Goal: Information Seeking & Learning: Learn about a topic

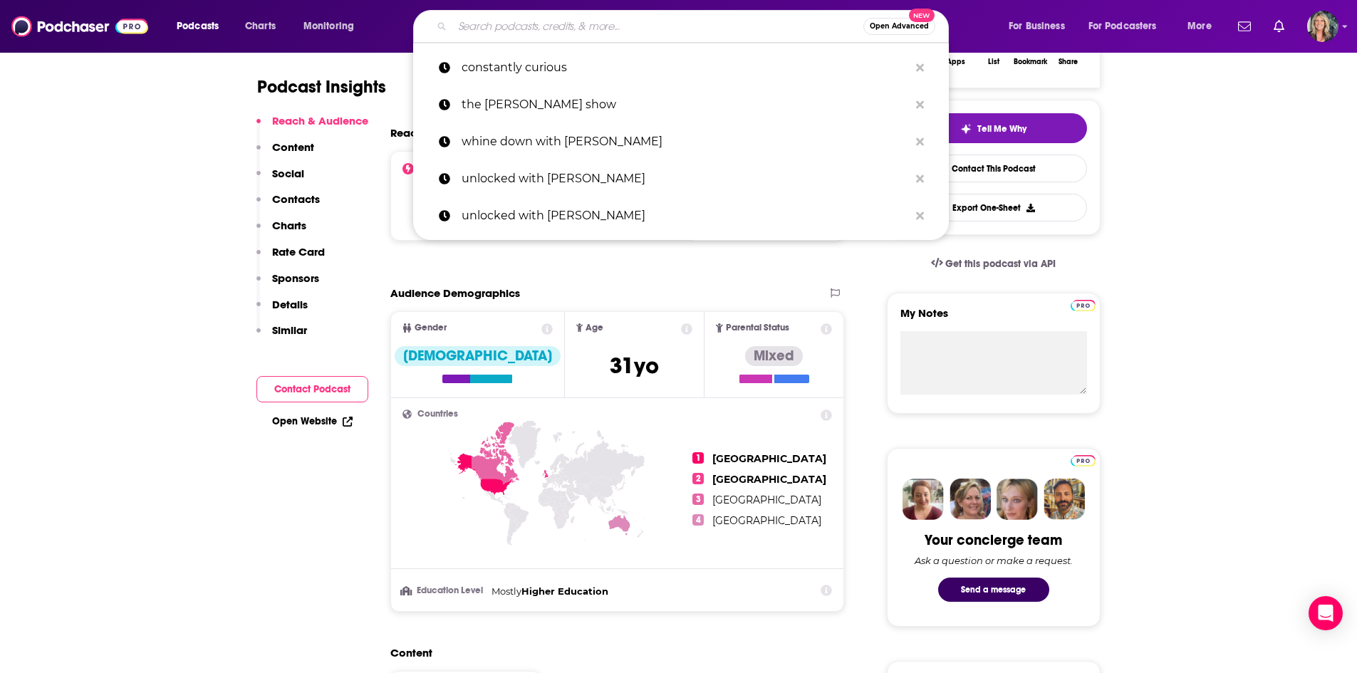
scroll to position [285, 0]
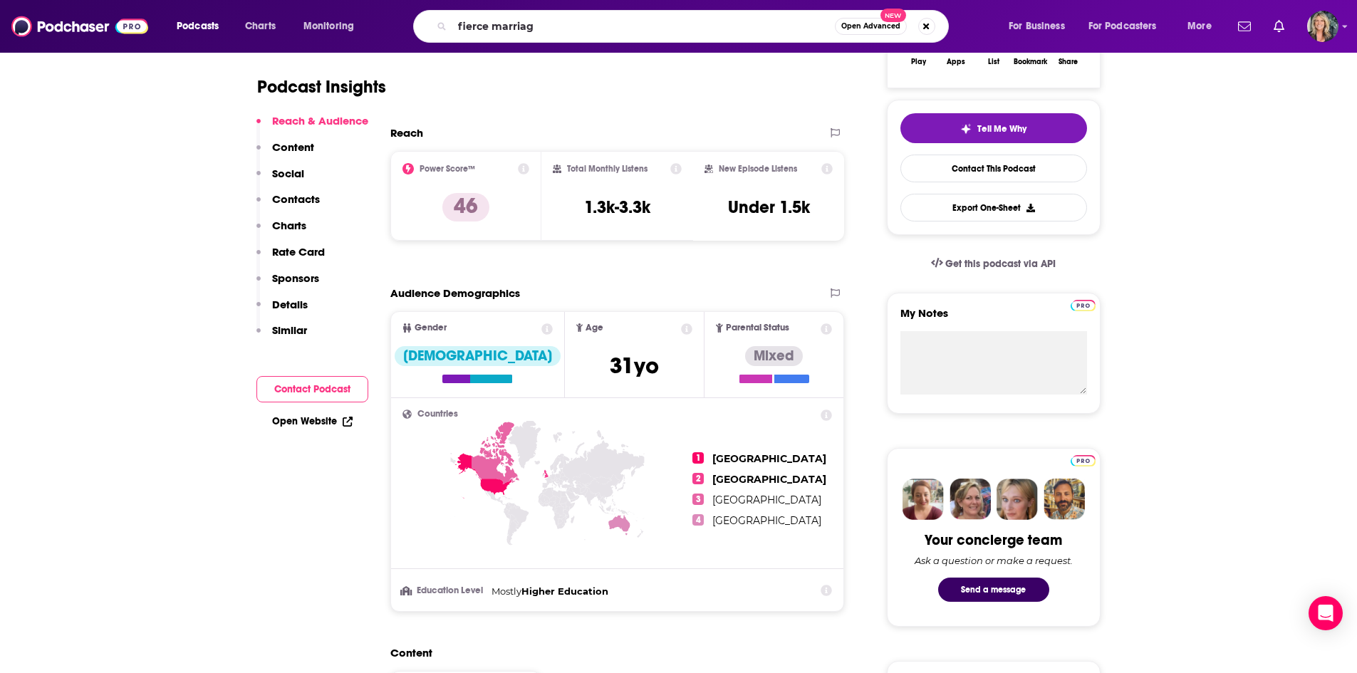
type input "fierce marriage"
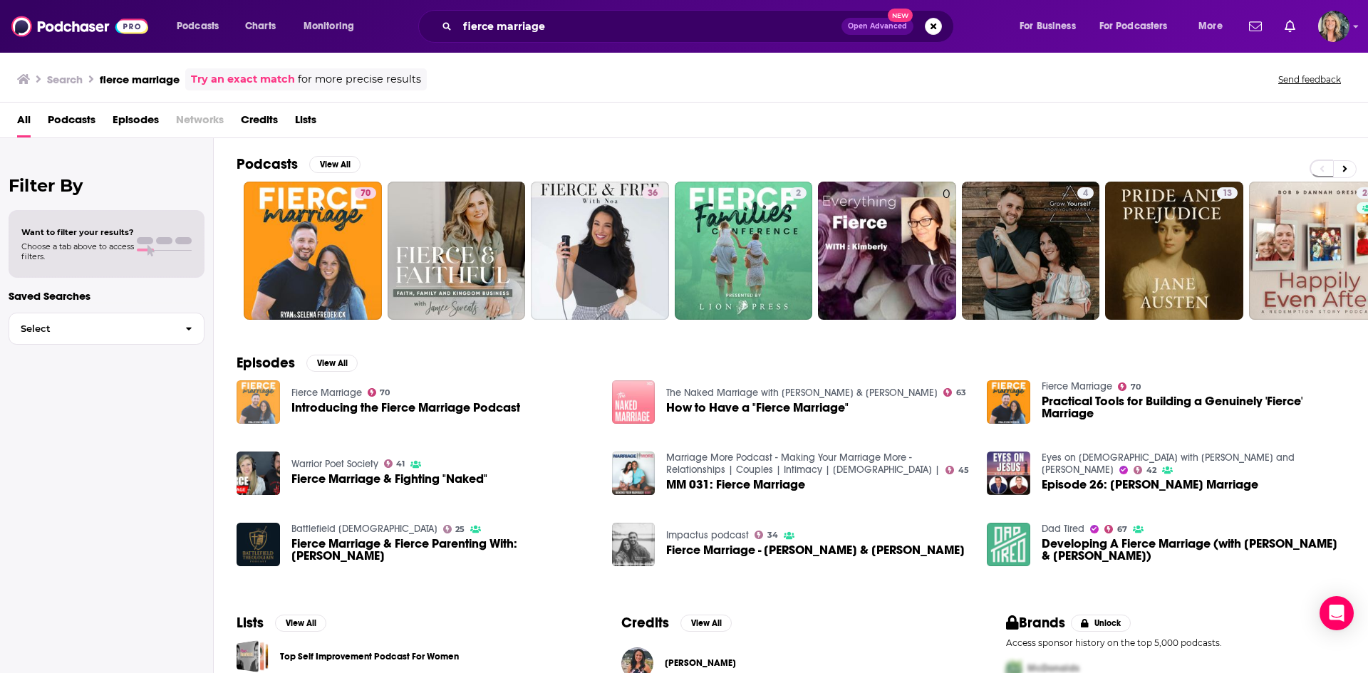
click at [242, 405] on img "Introducing the Fierce Marriage Podcast" at bounding box center [258, 402] width 43 height 43
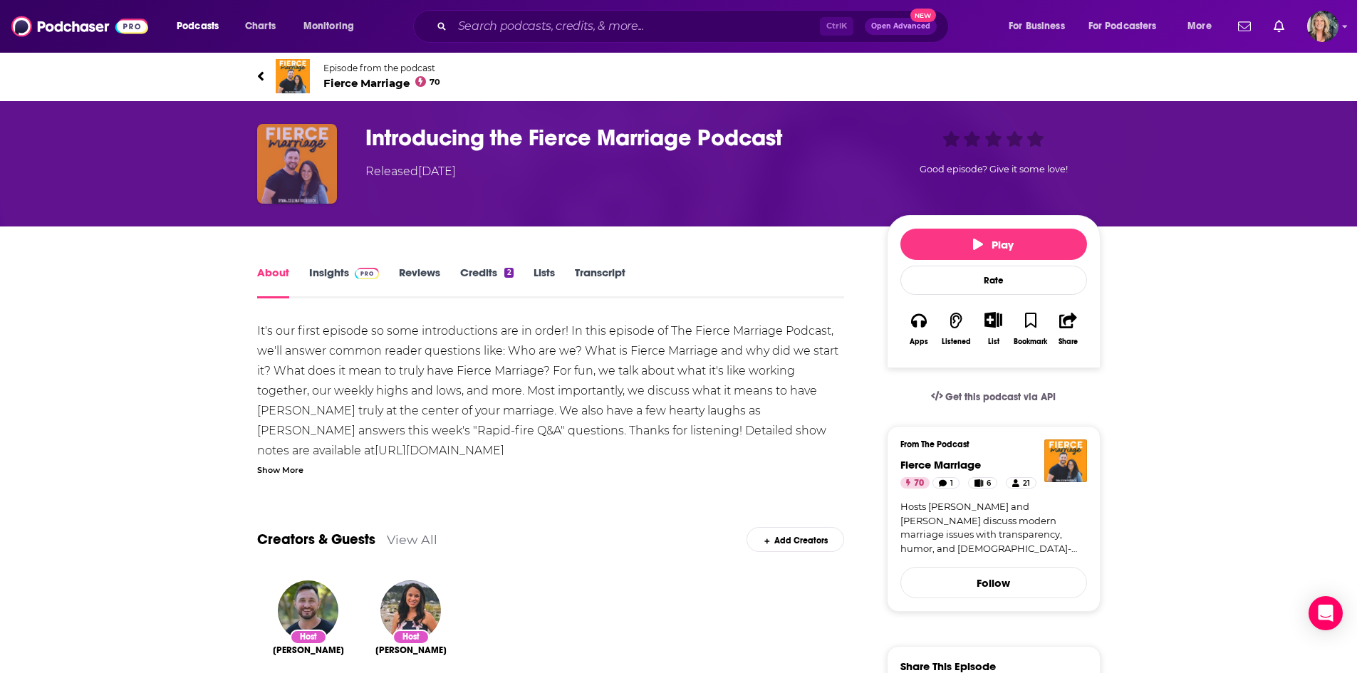
click at [318, 138] on img "Introducing the Fierce Marriage Podcast" at bounding box center [297, 164] width 80 height 80
click at [307, 143] on img "Introducing the Fierce Marriage Podcast" at bounding box center [297, 164] width 80 height 80
click at [287, 63] on img at bounding box center [293, 76] width 34 height 34
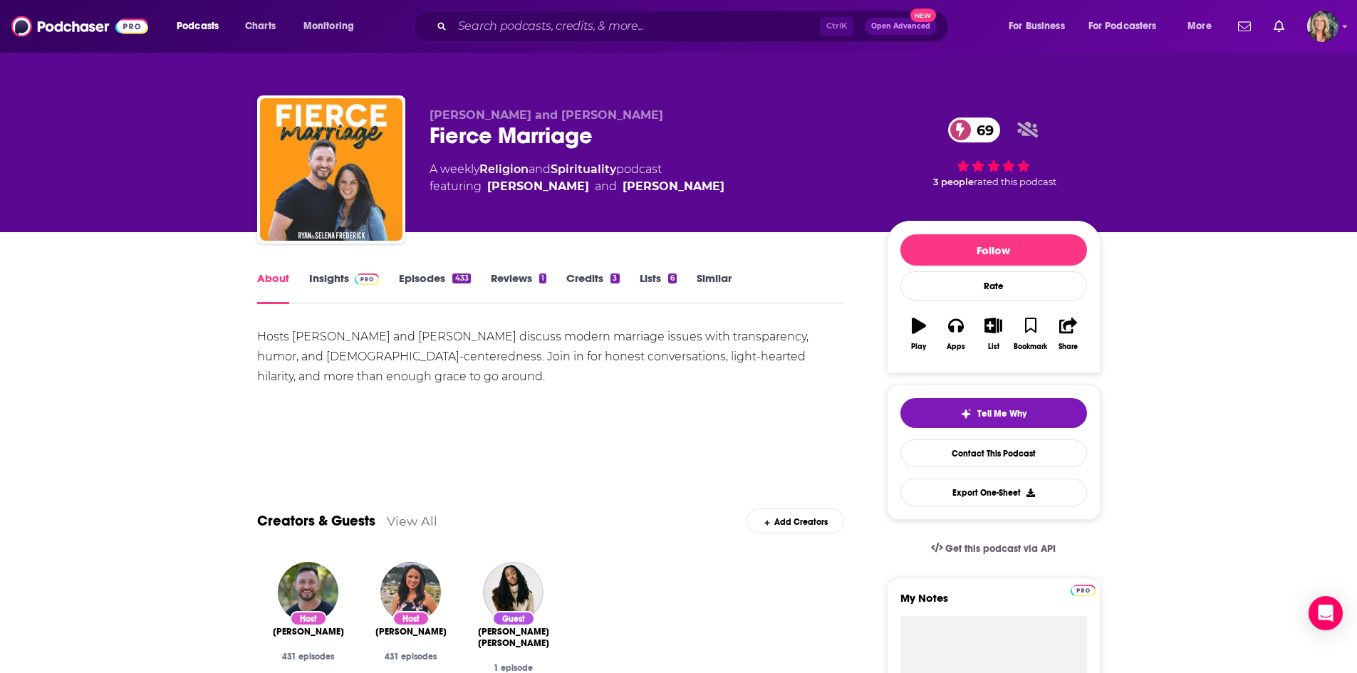
click at [524, 379] on div "Hosts Ryan and Selena Frederick discuss modern marriage issues with transparenc…" at bounding box center [551, 357] width 588 height 60
click at [344, 278] on link "Insights" at bounding box center [344, 287] width 71 height 33
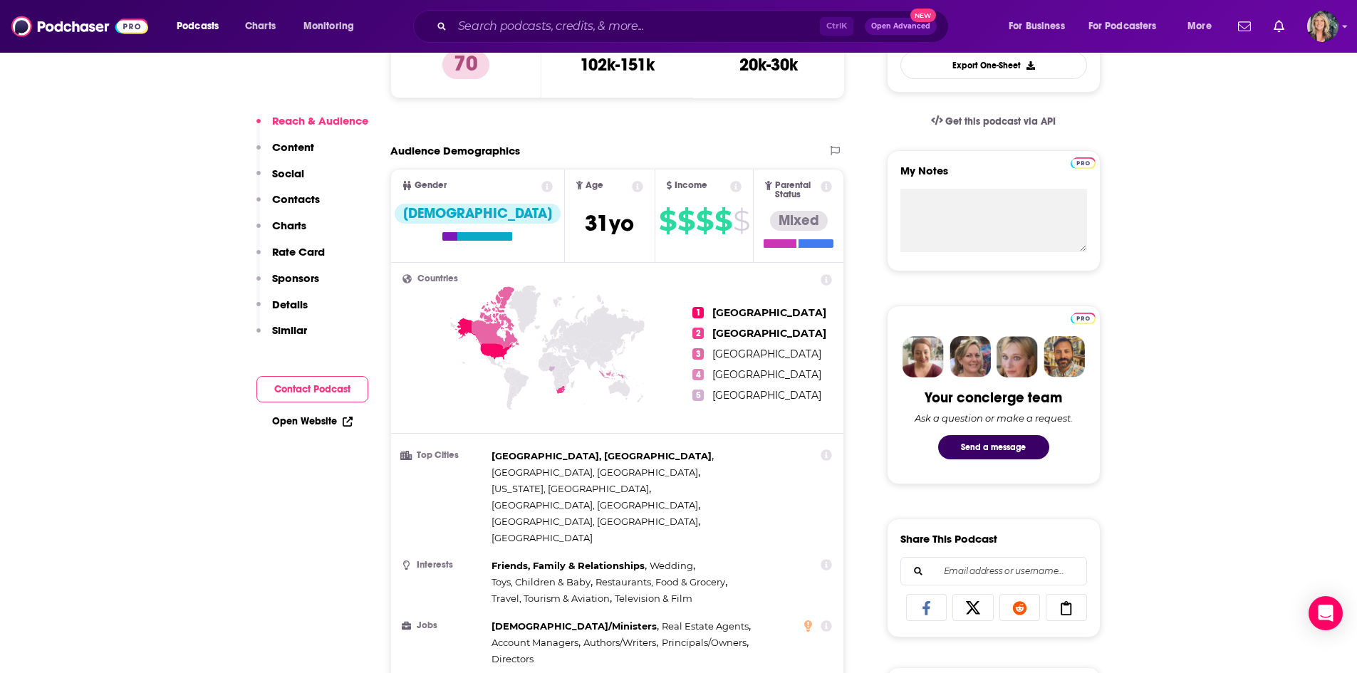
scroll to position [855, 0]
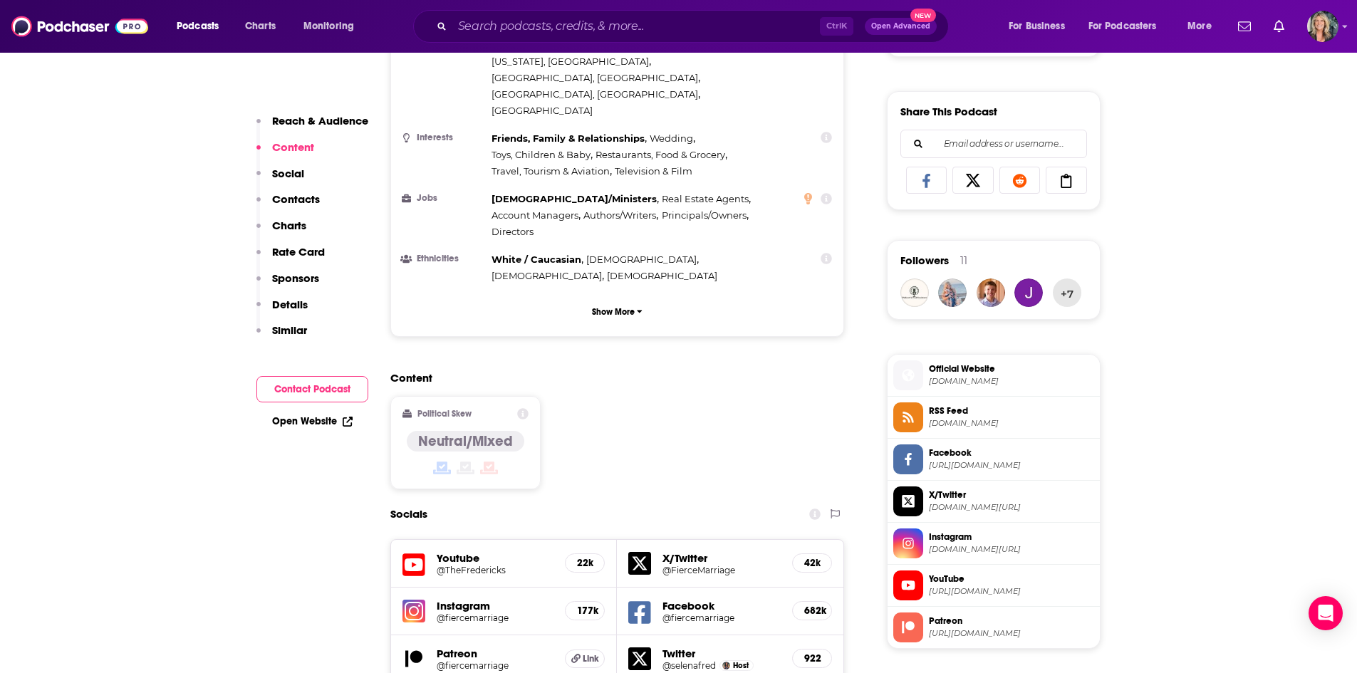
click at [460, 599] on h5 "Instagram" at bounding box center [496, 606] width 118 height 14
click at [413, 600] on img at bounding box center [414, 611] width 23 height 23
click at [701, 613] on h5 "@fiercemarriage" at bounding box center [722, 618] width 118 height 11
click at [710, 371] on h2 "Content" at bounding box center [611, 378] width 443 height 14
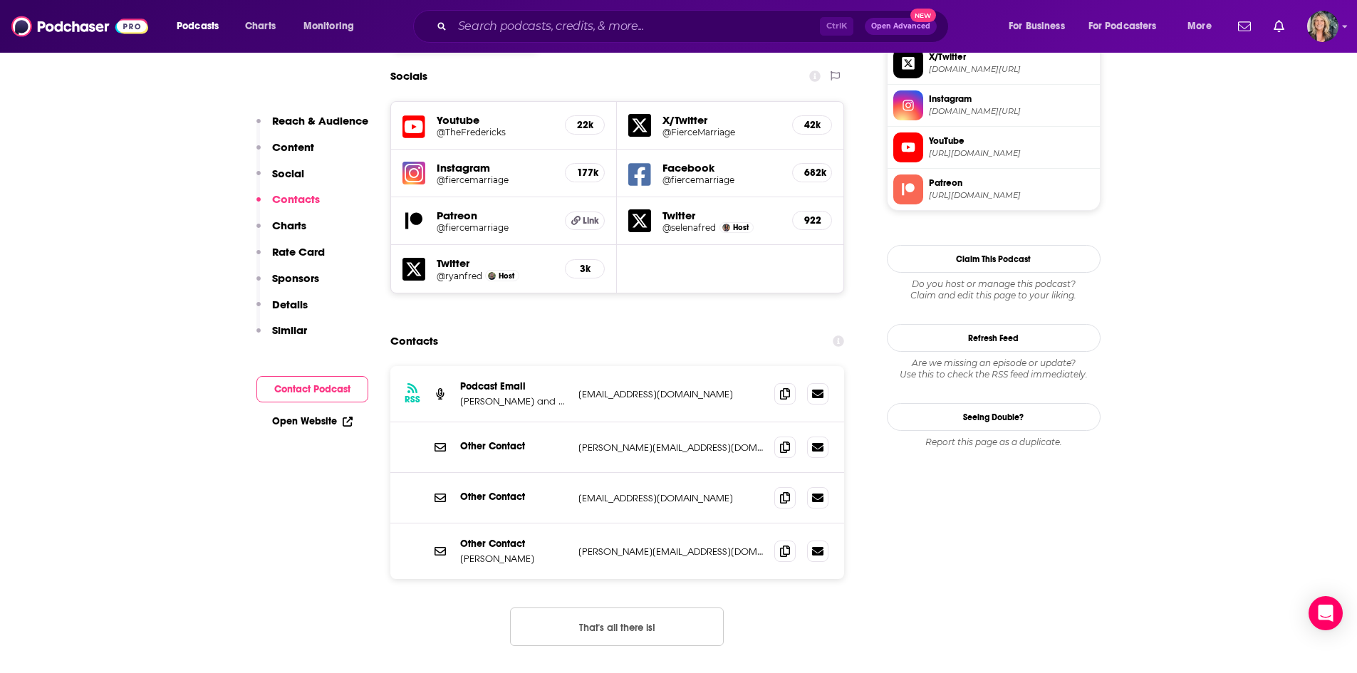
scroll to position [1354, 0]
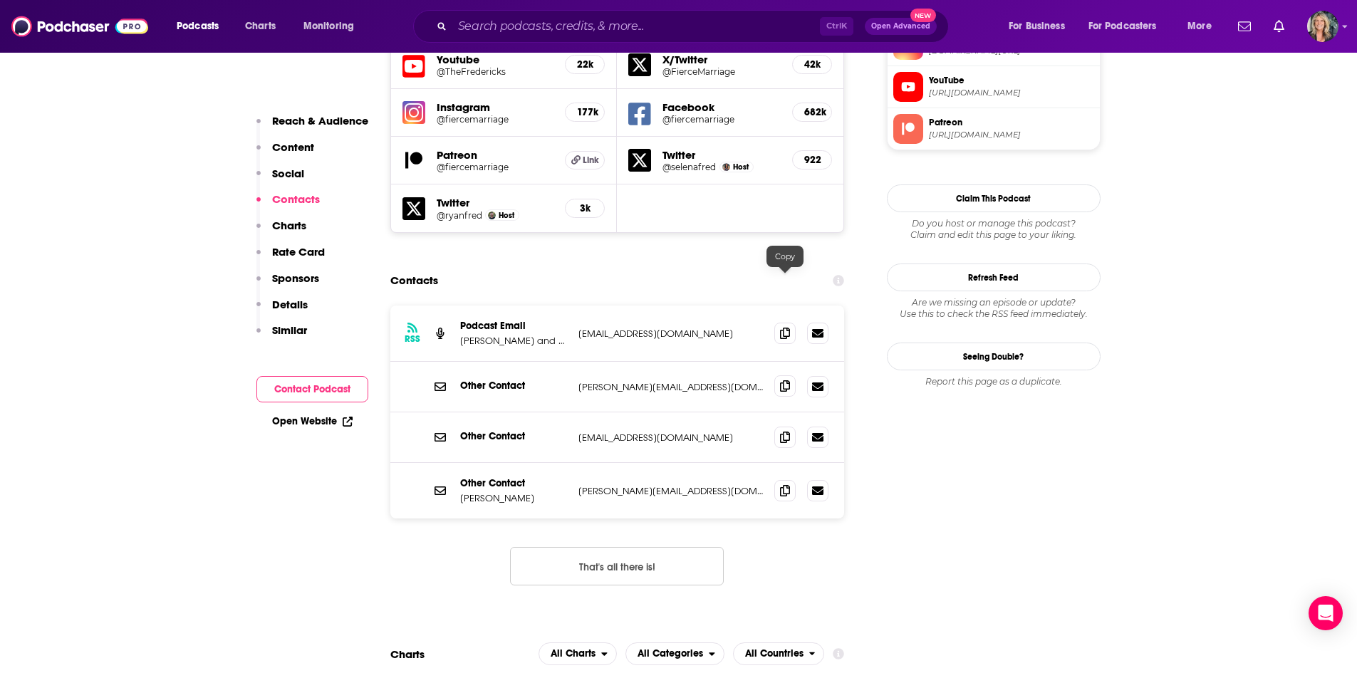
click at [790, 381] on icon at bounding box center [785, 386] width 10 height 11
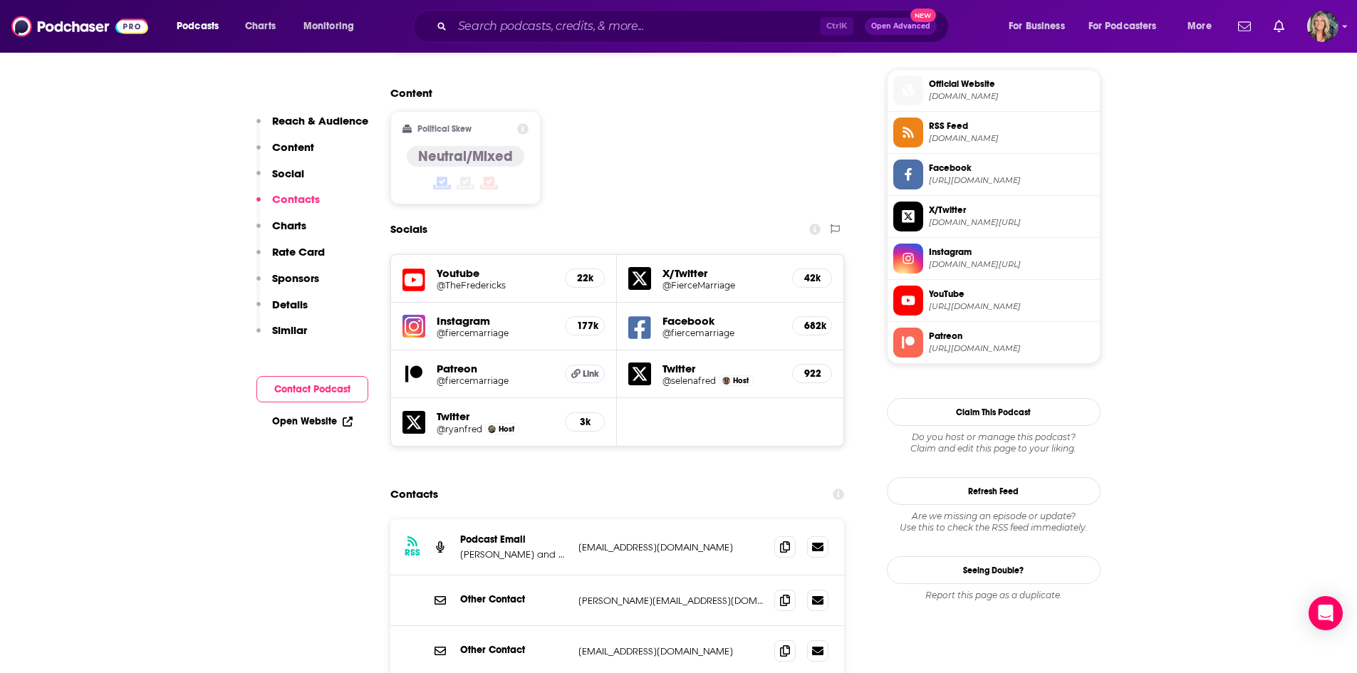
click at [709, 481] on div "Contacts" at bounding box center [617, 494] width 455 height 27
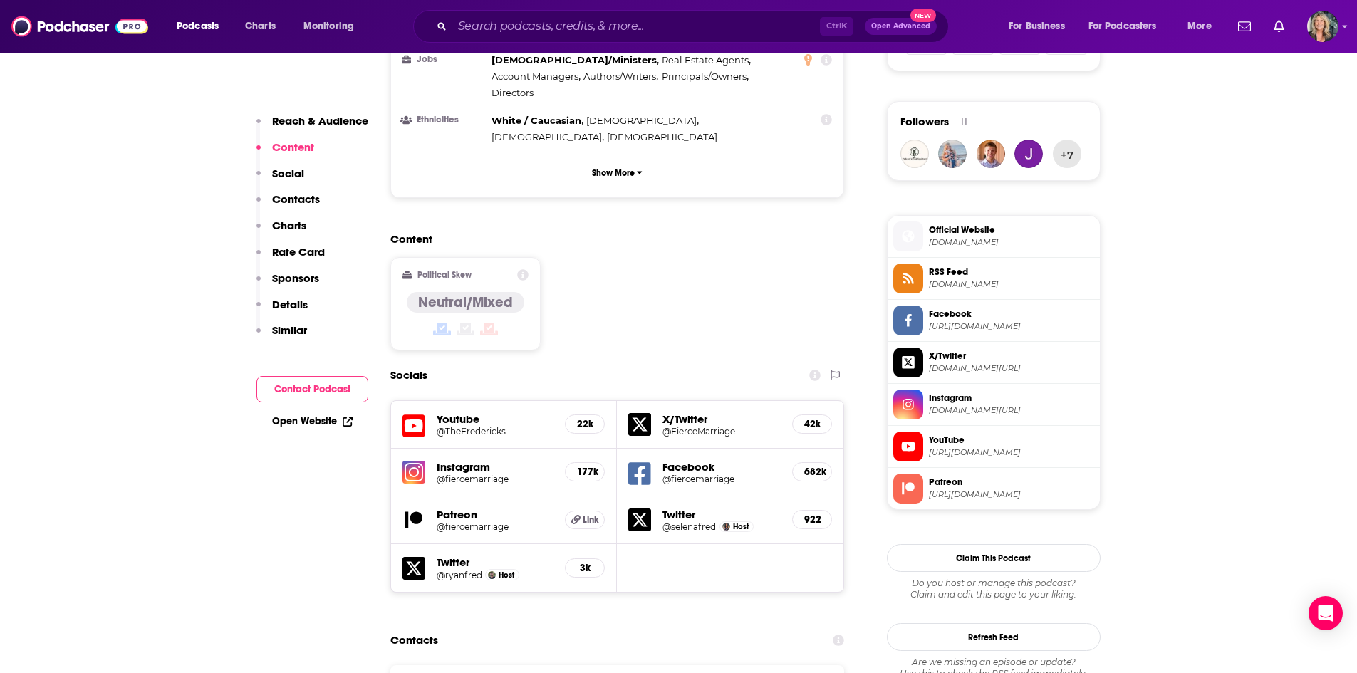
scroll to position [926, 0]
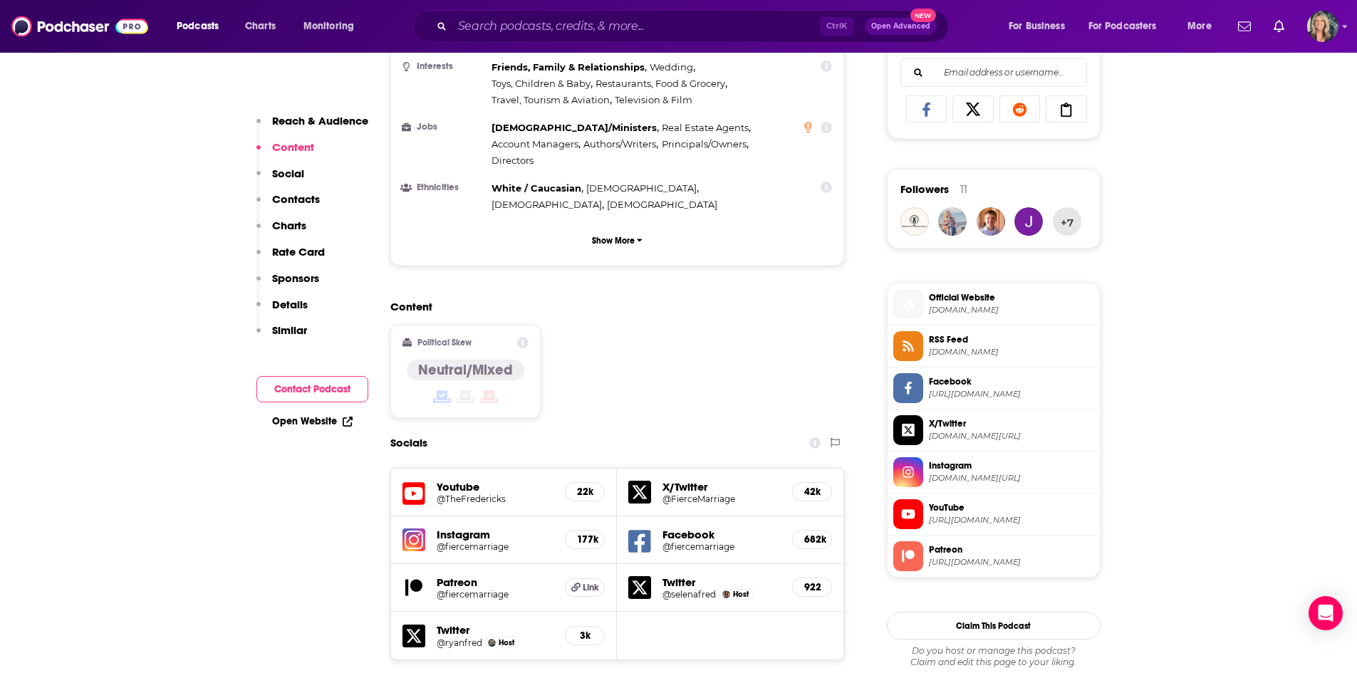
click at [718, 300] on div "Content Political Skew Neutral/Mixed" at bounding box center [617, 365] width 455 height 130
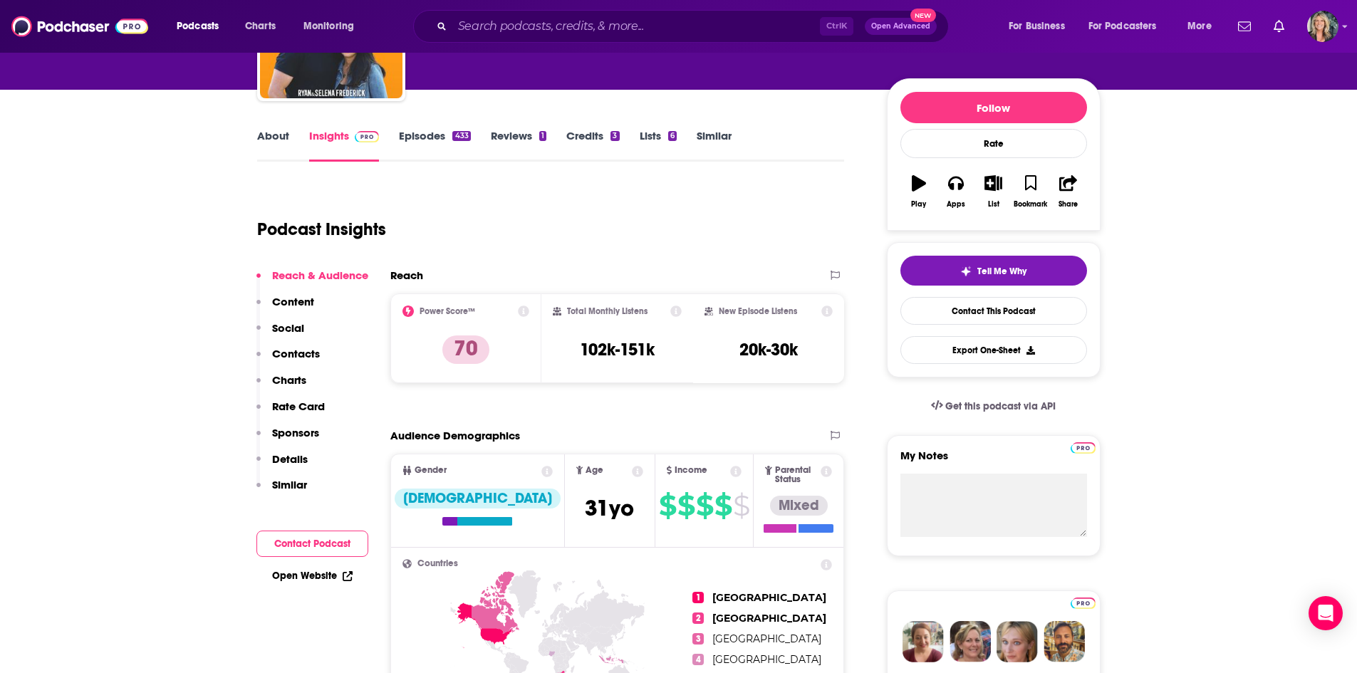
scroll to position [0, 0]
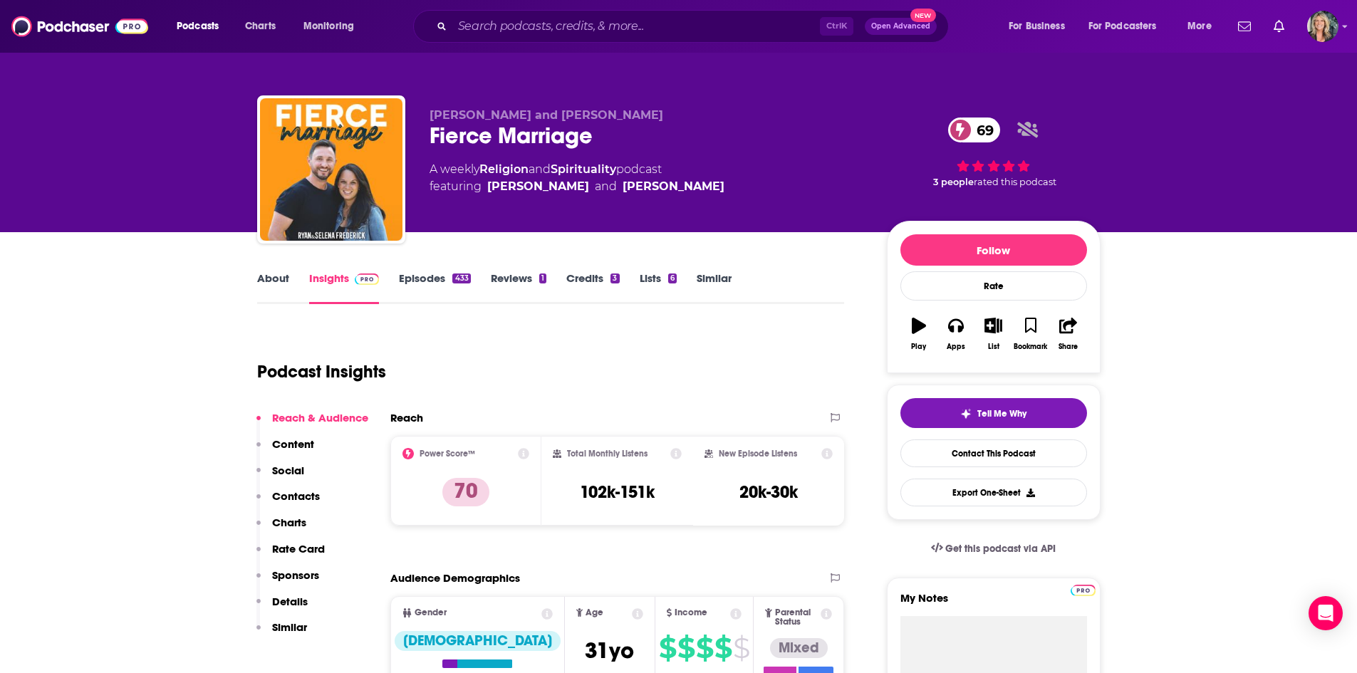
drag, startPoint x: 764, startPoint y: 443, endPoint x: 764, endPoint y: 433, distance: 10.7
click at [764, 433] on div "Reach Power Score™ 70 Total Monthly Listens 102k-151k New Episode Listens 20k-3…" at bounding box center [617, 474] width 455 height 126
click at [763, 376] on div "Podcast Insights" at bounding box center [545, 363] width 576 height 73
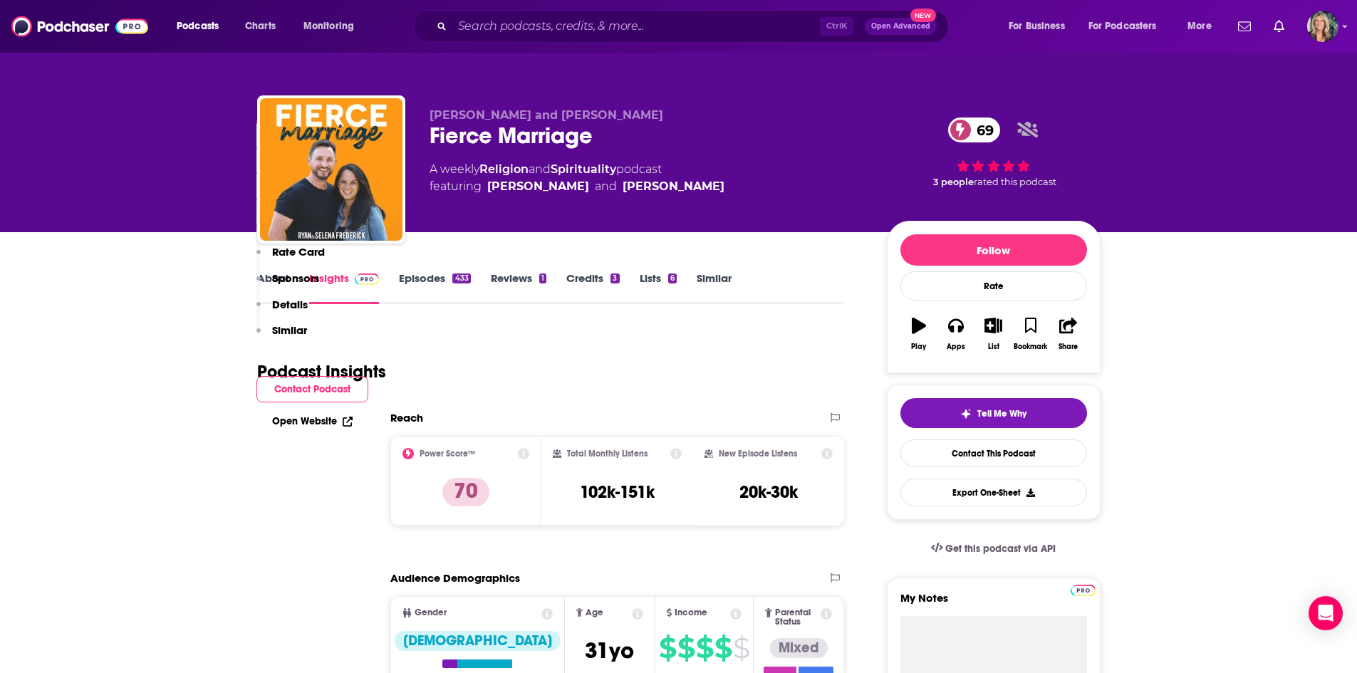
scroll to position [926, 0]
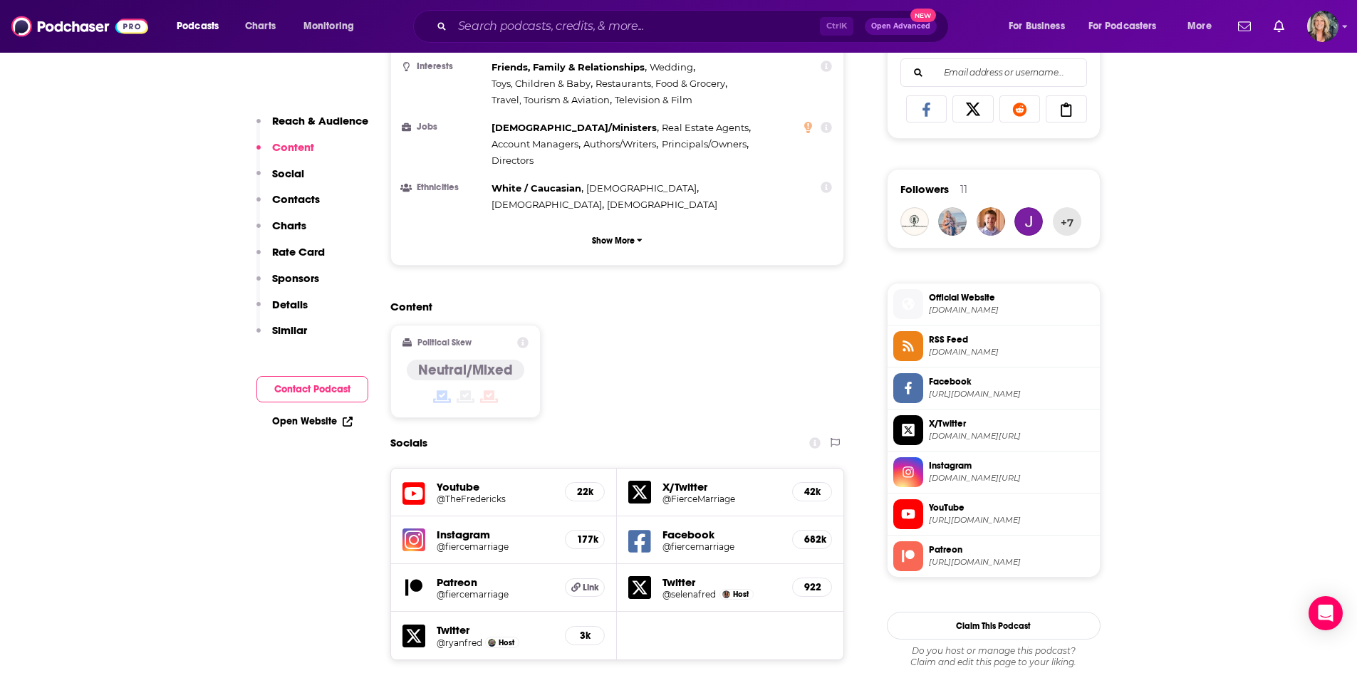
click at [457, 494] on h5 "@TheFredericks" at bounding box center [496, 499] width 118 height 11
click at [476, 542] on h5 "@fiercemarriage" at bounding box center [496, 547] width 118 height 11
click at [704, 494] on h5 "@FierceMarriage" at bounding box center [722, 499] width 118 height 11
click at [717, 542] on h5 "@fiercemarriage" at bounding box center [722, 547] width 118 height 11
click at [763, 300] on div "Content Political Skew Neutral/Mixed" at bounding box center [617, 365] width 455 height 130
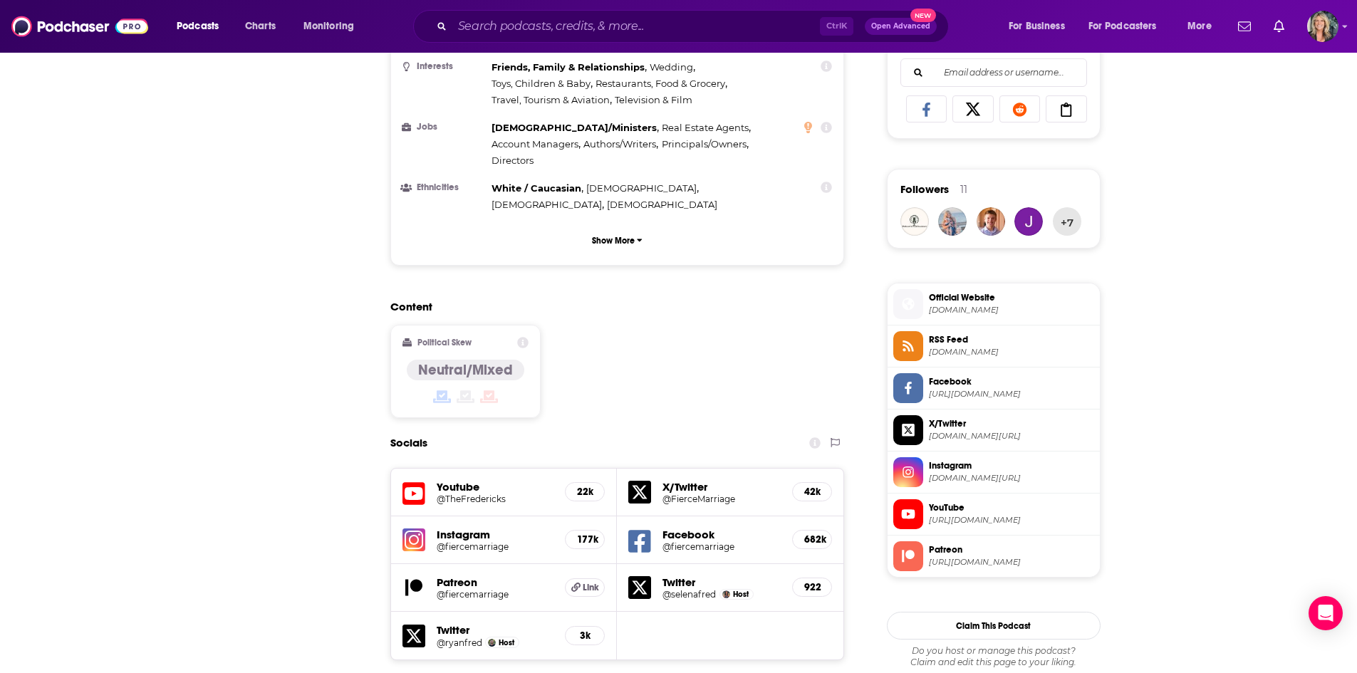
scroll to position [0, 0]
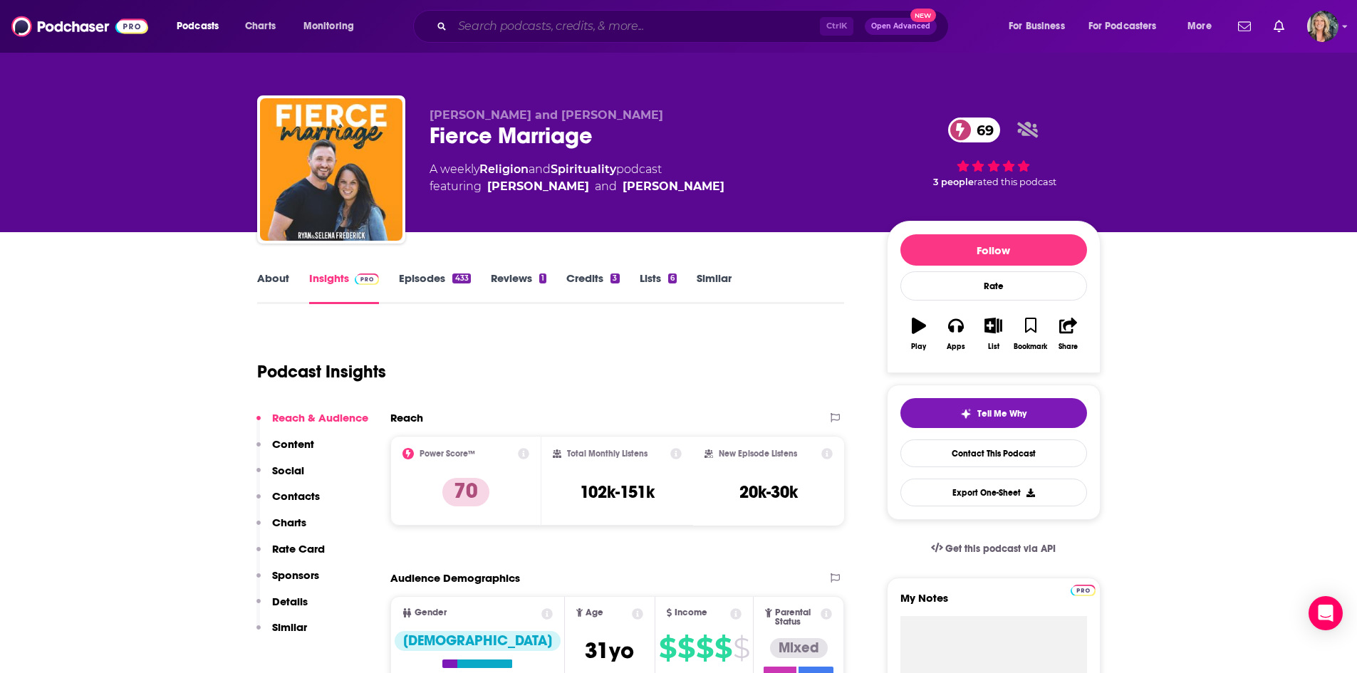
click at [542, 26] on input "Search podcasts, credits, & more..." at bounding box center [636, 26] width 368 height 23
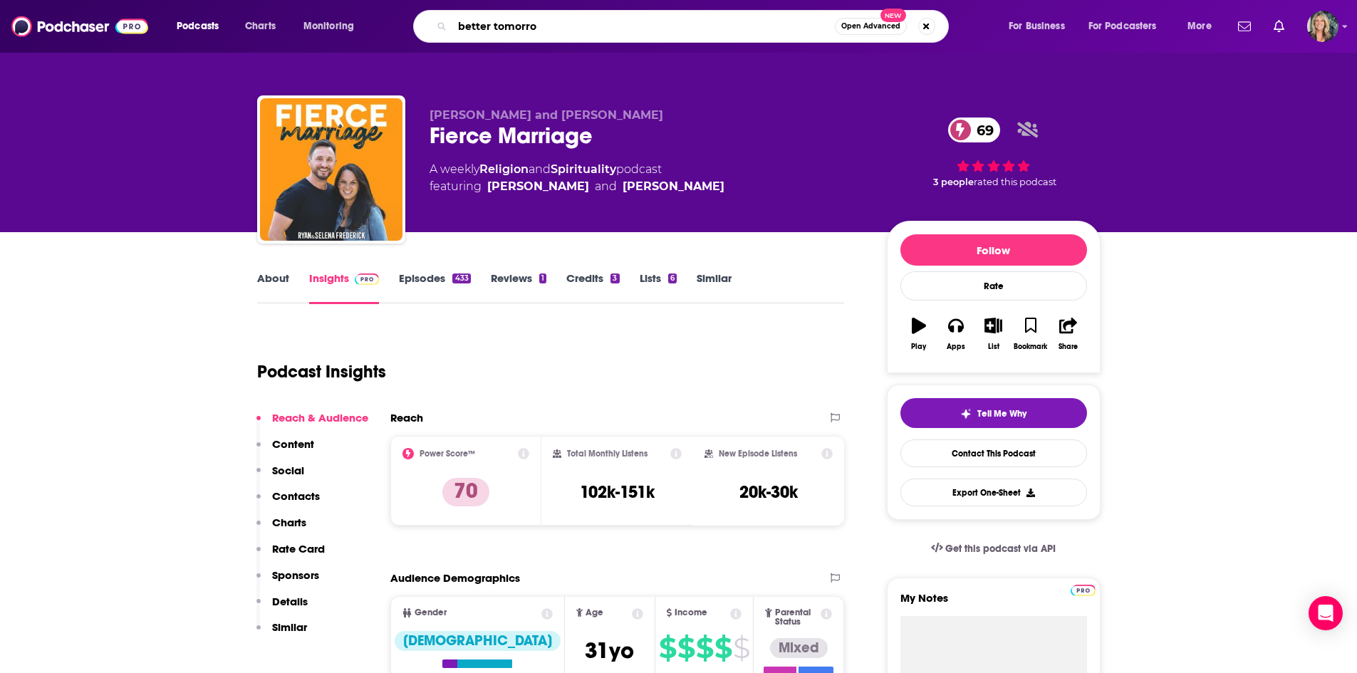
type input "better [DATE]"
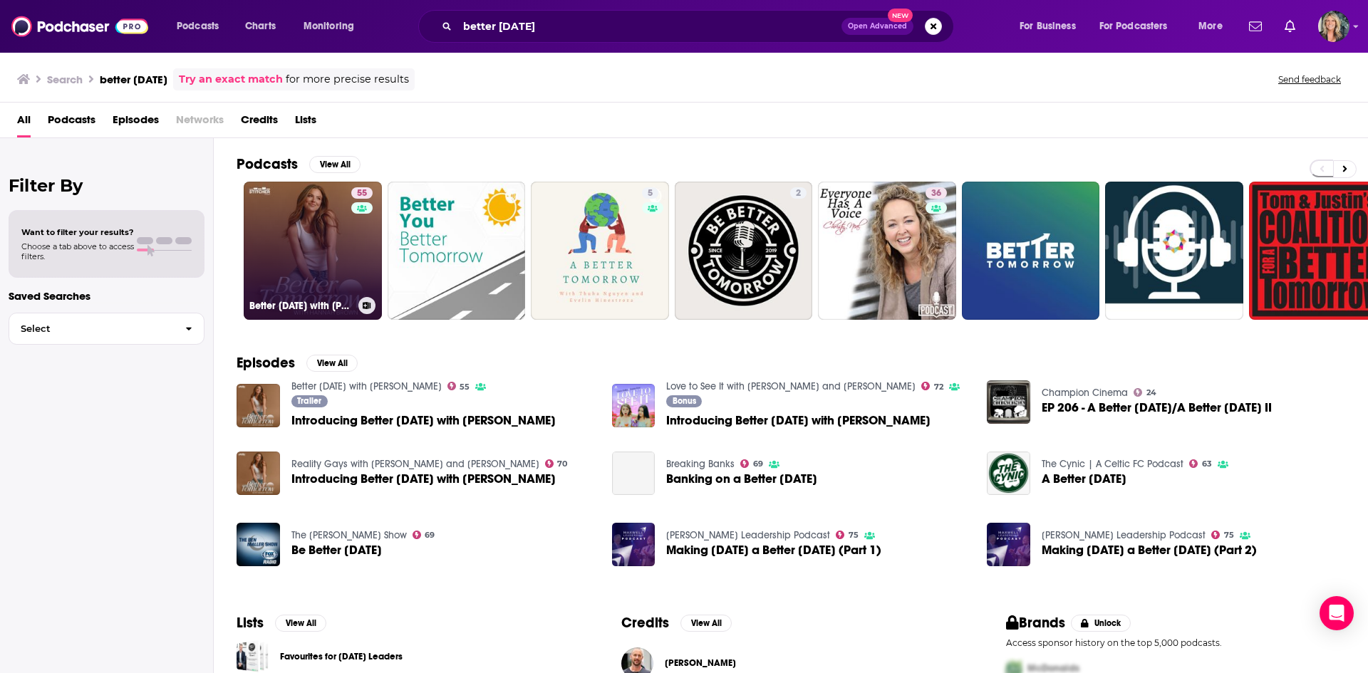
click at [262, 252] on link "55 Better Tomorrow with Hannah Brown" at bounding box center [313, 251] width 138 height 138
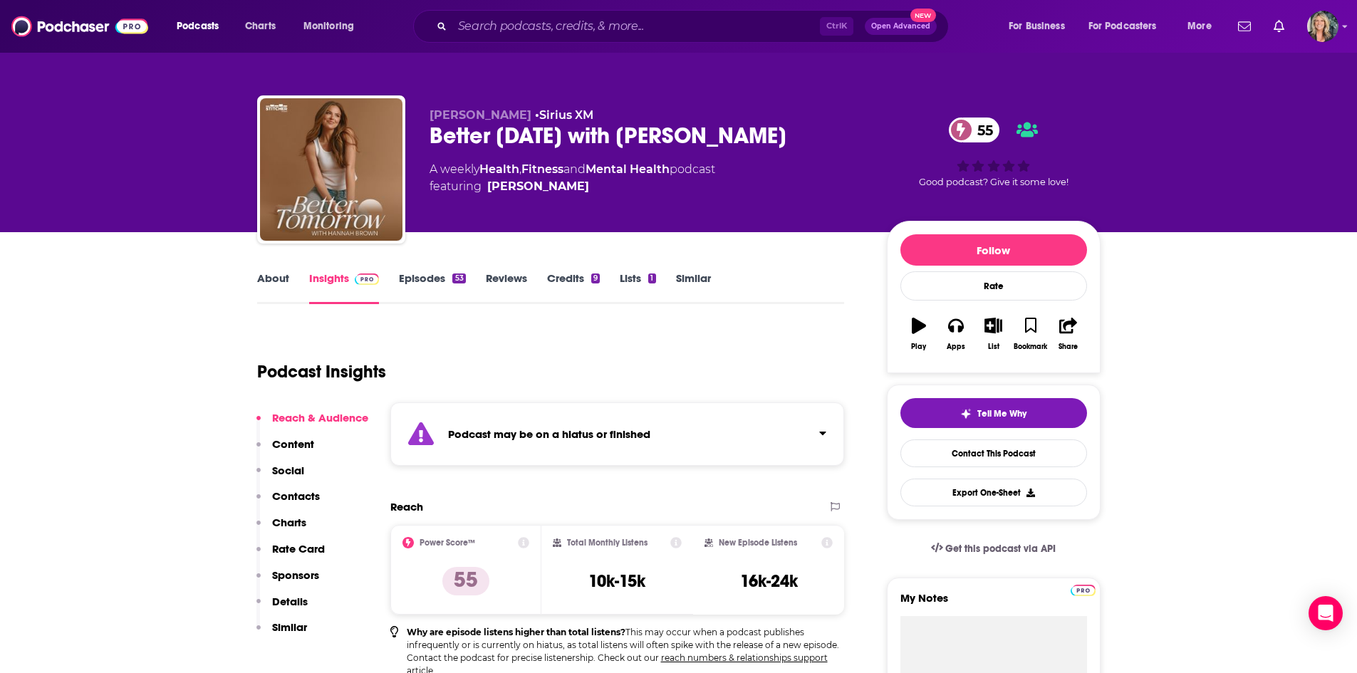
click at [278, 289] on link "About" at bounding box center [273, 287] width 32 height 33
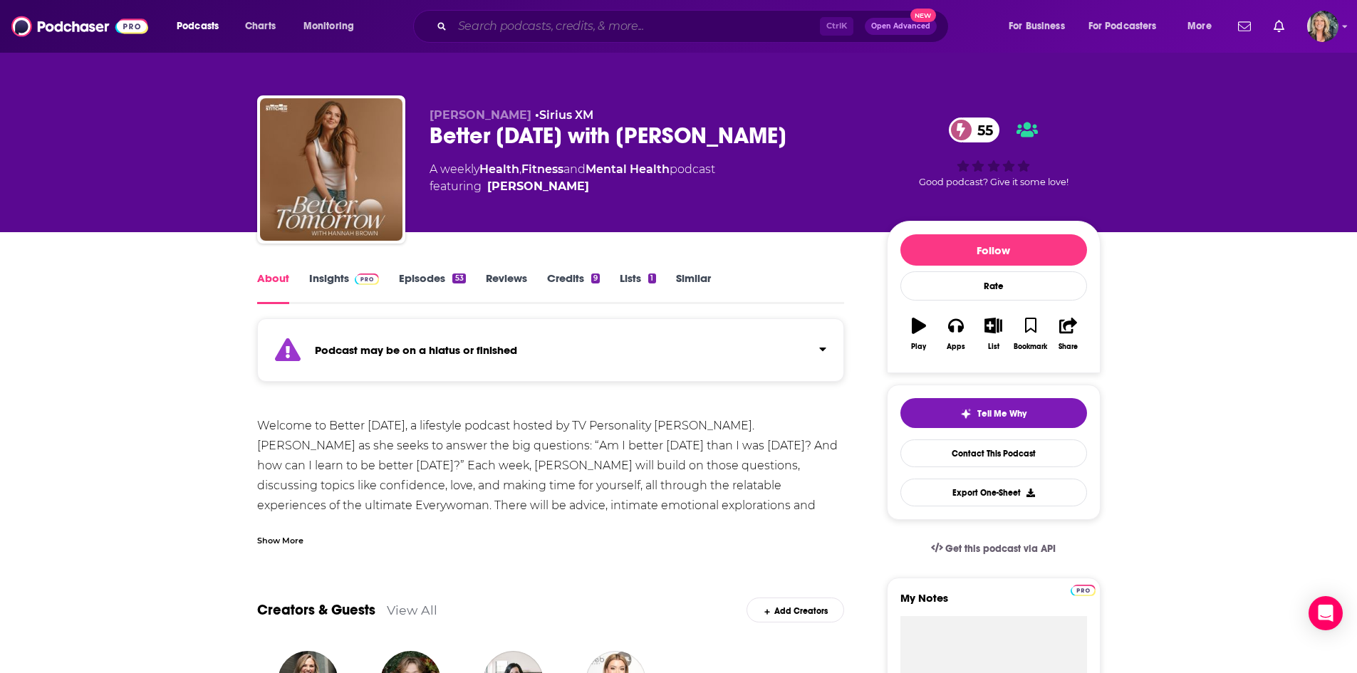
click at [574, 27] on input "Search podcasts, credits, & more..." at bounding box center [636, 26] width 368 height 23
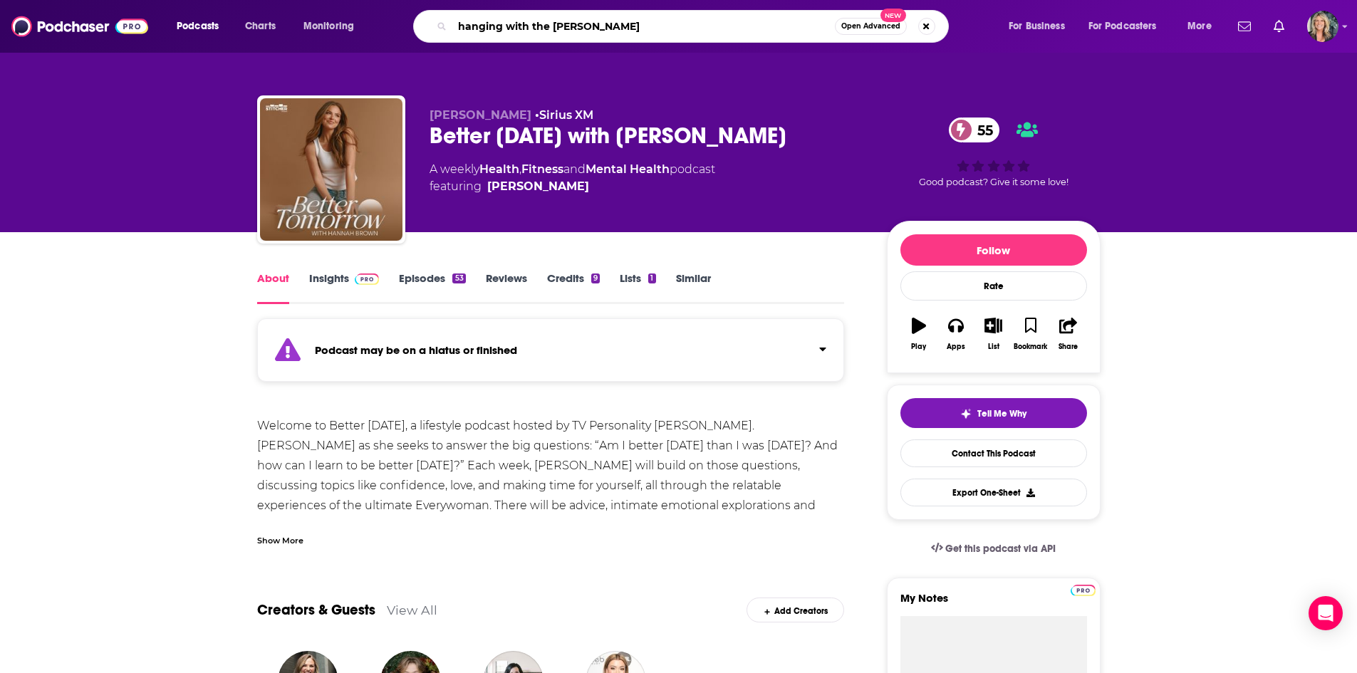
type input "hanging with the hehners"
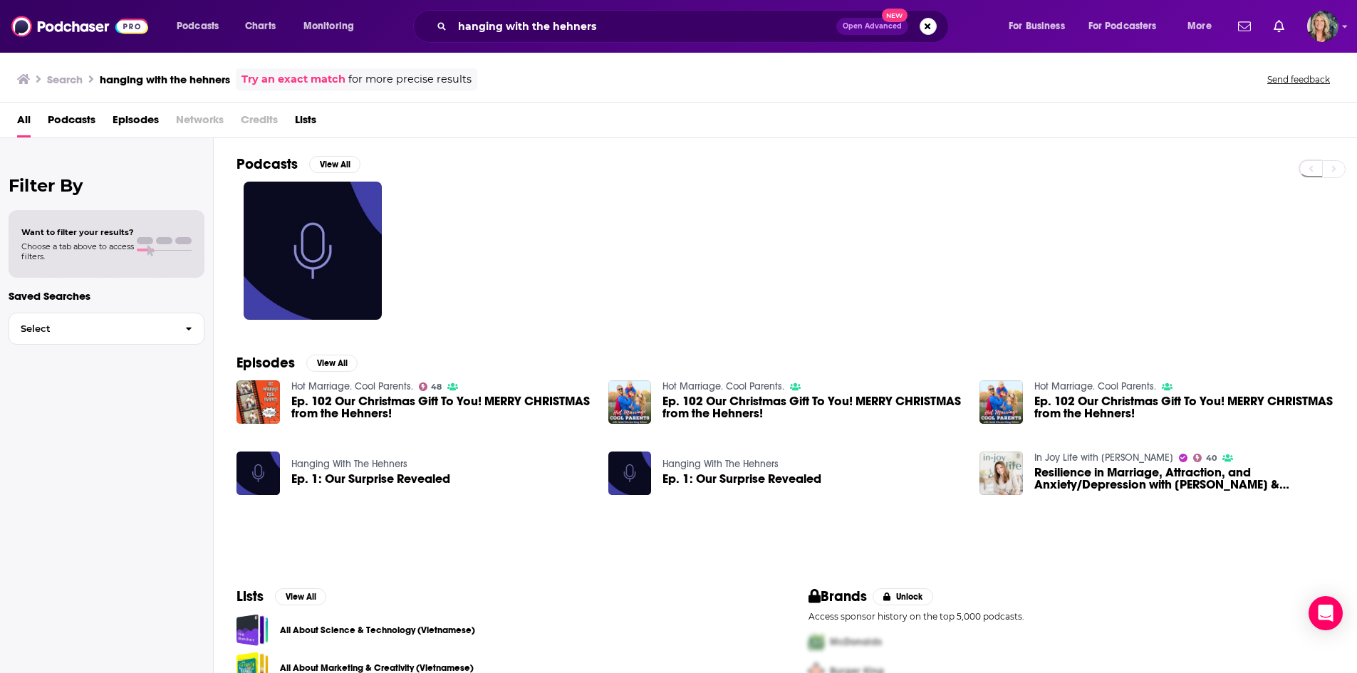
click at [393, 467] on link "Hanging With The Hehners" at bounding box center [349, 464] width 116 height 12
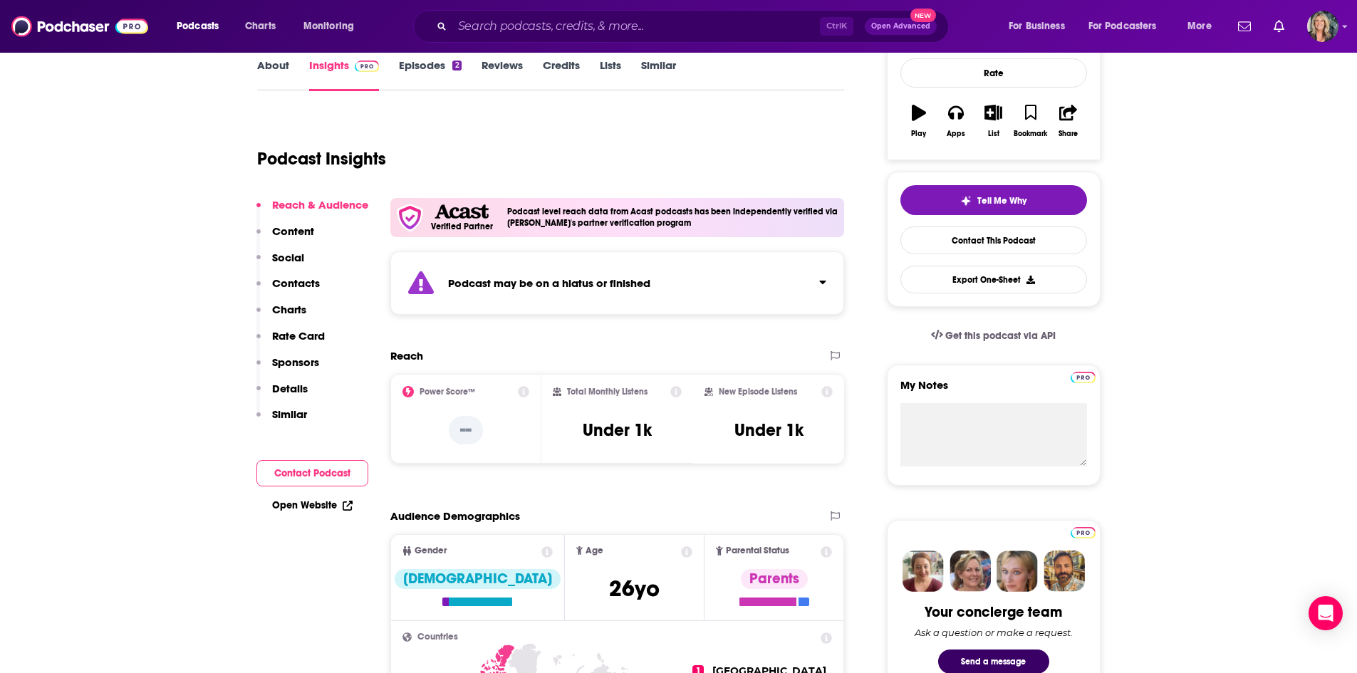
scroll to position [214, 0]
click at [787, 287] on div "Podcast may be on a hiatus or finished" at bounding box center [617, 282] width 455 height 63
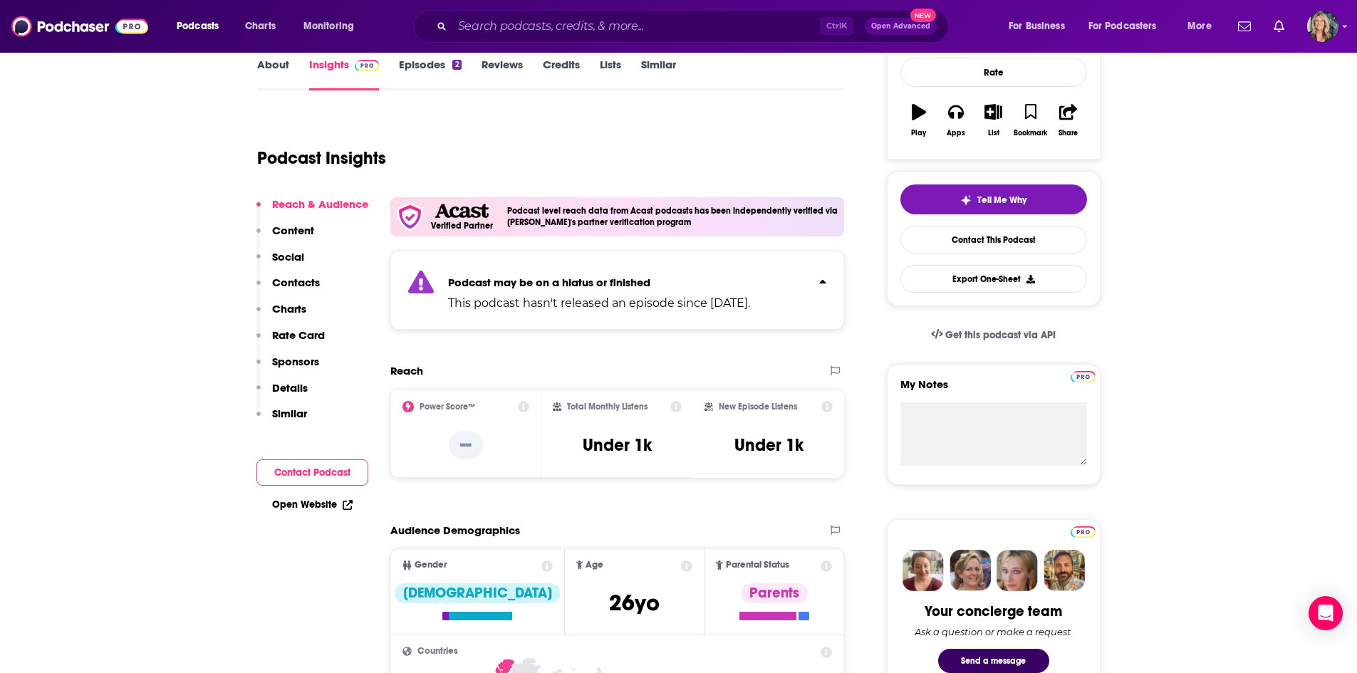
click at [778, 135] on div "Podcast Insights" at bounding box center [545, 149] width 576 height 73
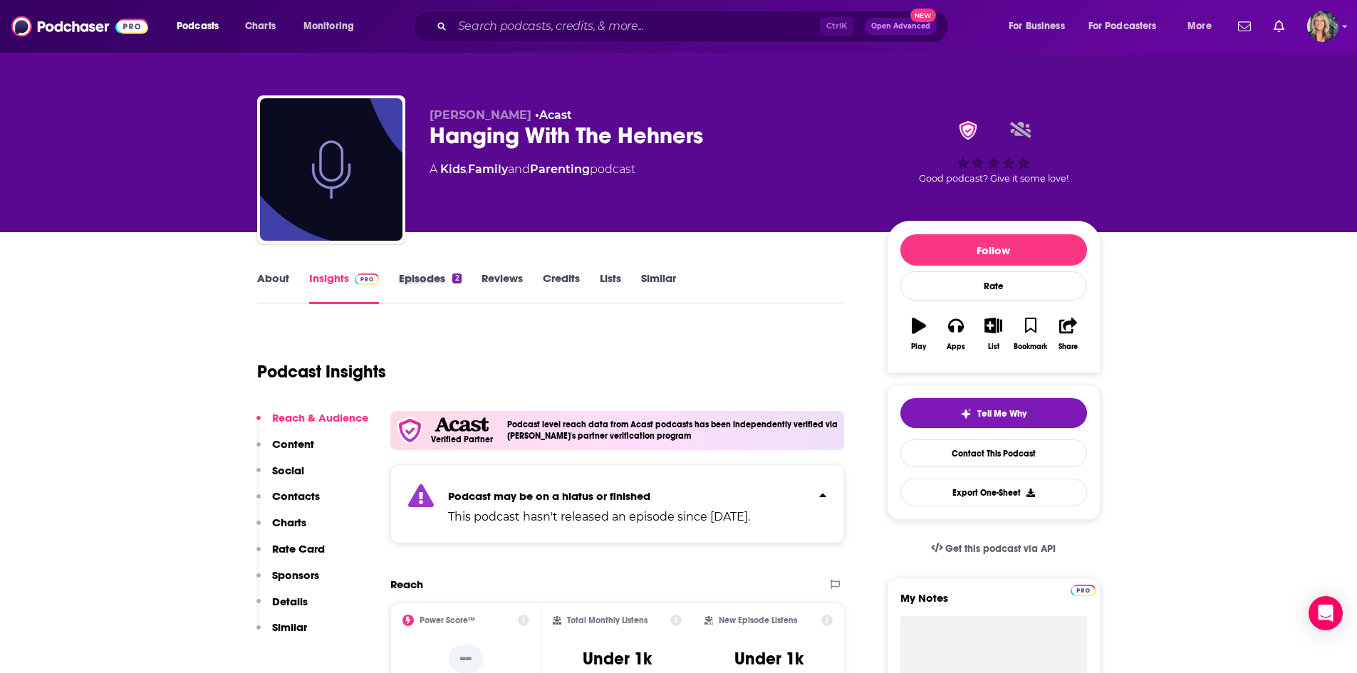
click at [463, 288] on div "Episodes 2" at bounding box center [440, 287] width 82 height 33
click at [420, 297] on link "Episodes 2" at bounding box center [430, 287] width 62 height 33
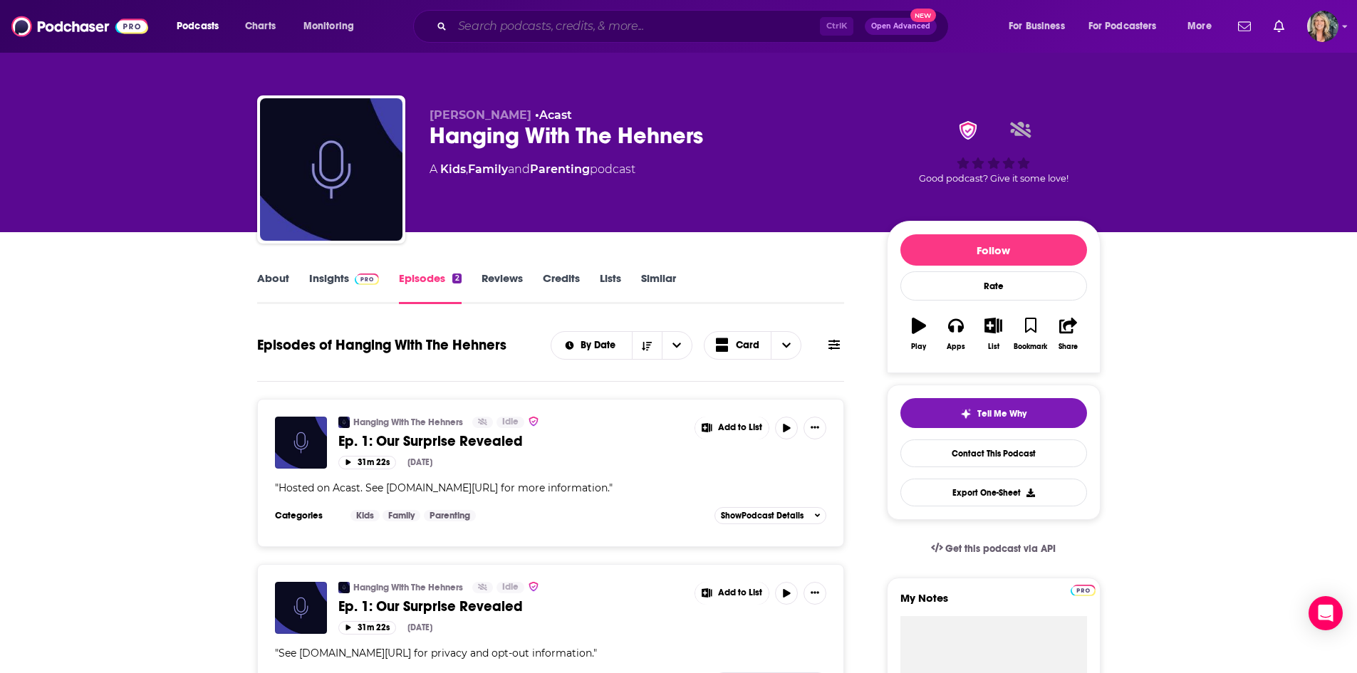
click at [544, 24] on input "Search podcasts, credits, & more..." at bounding box center [636, 26] width 368 height 23
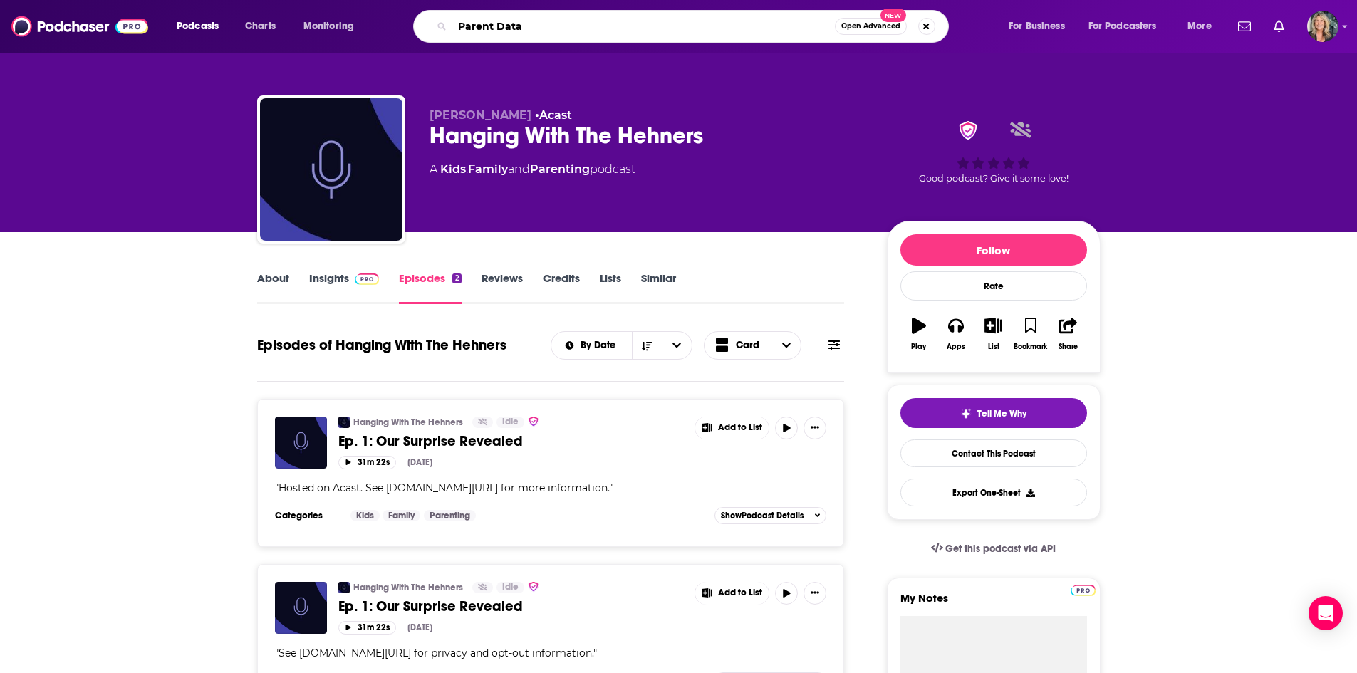
type input "Parent Data"
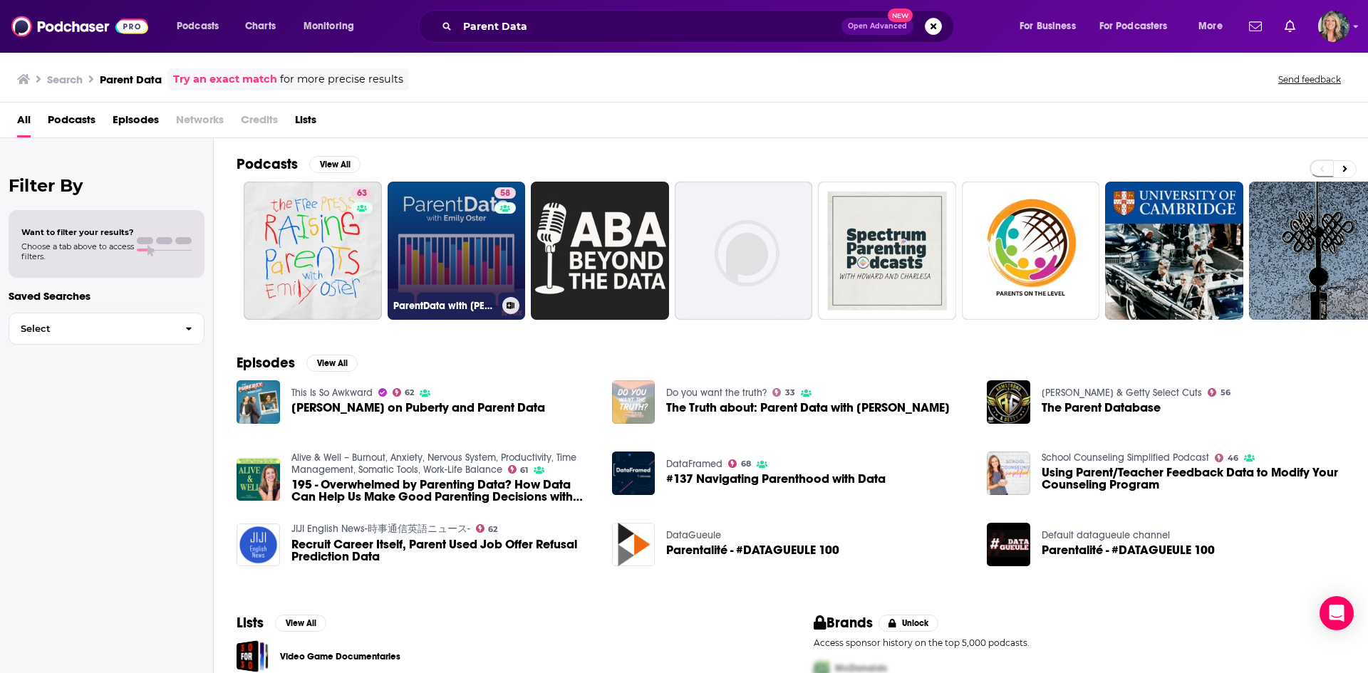
click at [473, 248] on link "58 ParentData with Emily Oster" at bounding box center [457, 251] width 138 height 138
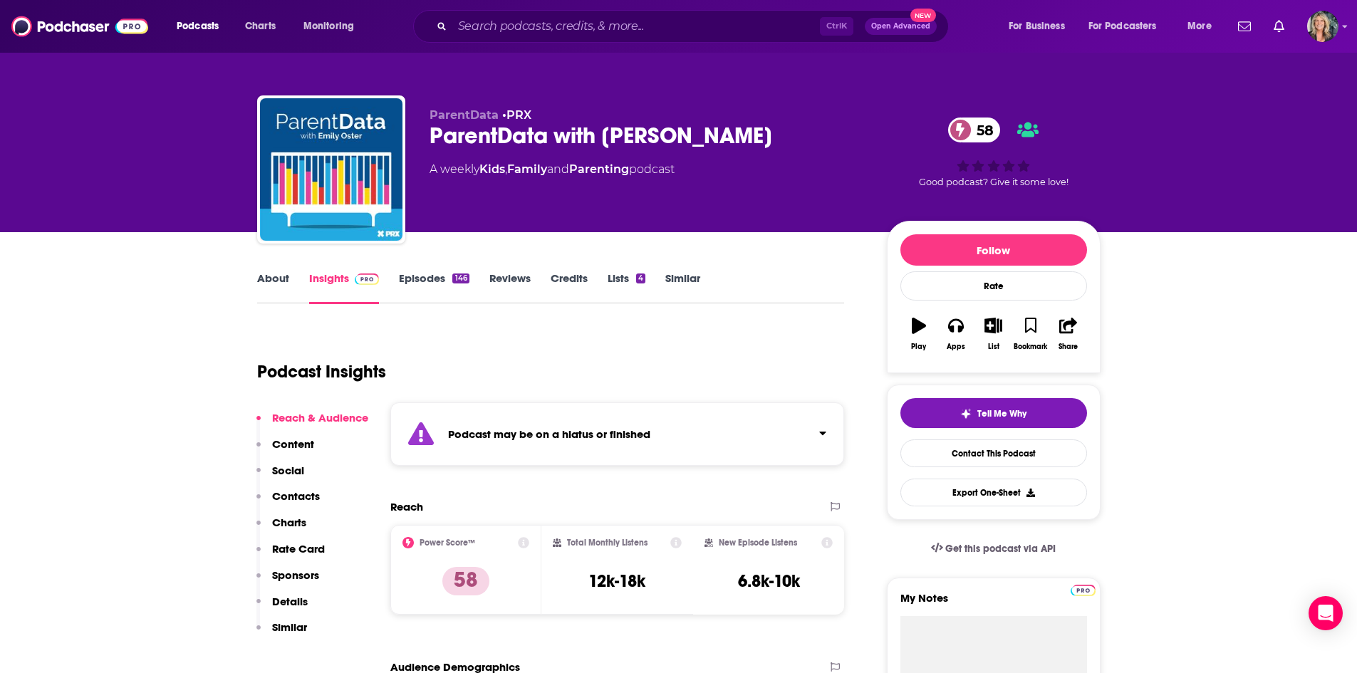
click at [735, 388] on div "Podcast Insights" at bounding box center [545, 363] width 576 height 73
click at [739, 428] on div "Podcast may be on a hiatus or finished" at bounding box center [617, 434] width 455 height 63
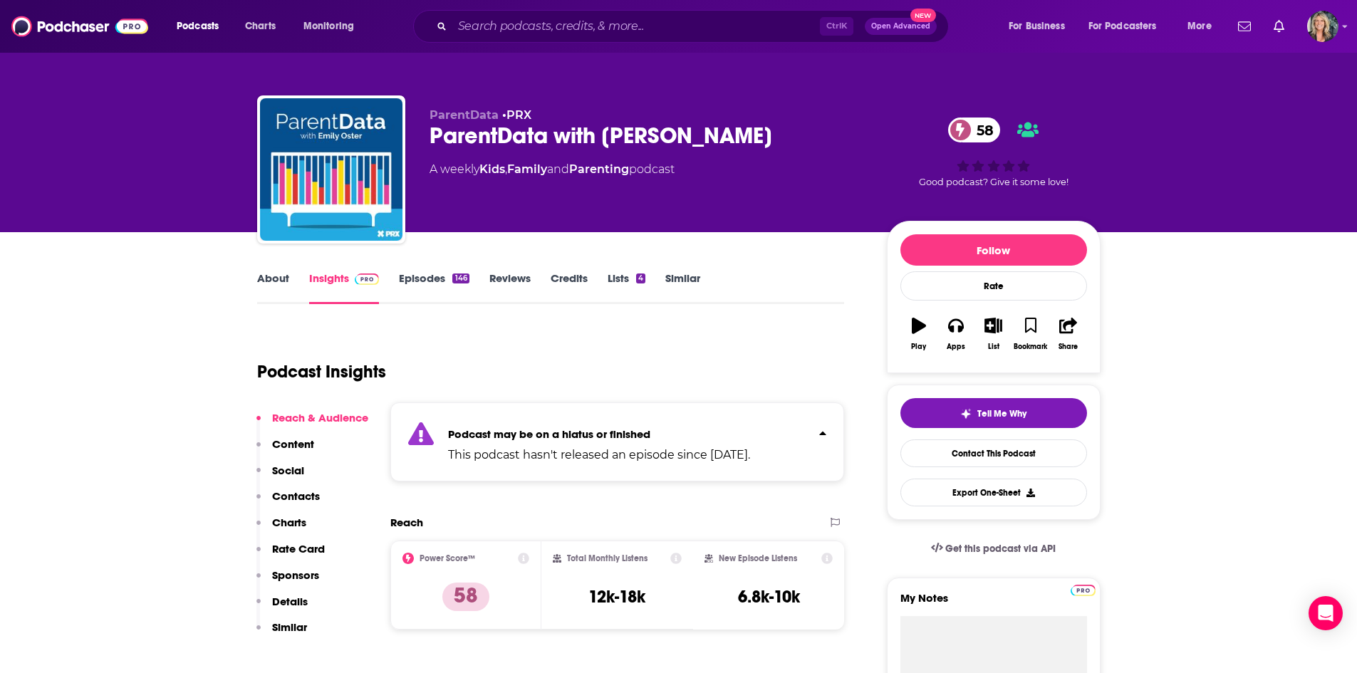
click at [818, 296] on div "About Insights Episodes 146 Reviews Credits Lists 4 Similar" at bounding box center [551, 286] width 588 height 35
click at [425, 284] on link "Episodes 146" at bounding box center [434, 287] width 70 height 33
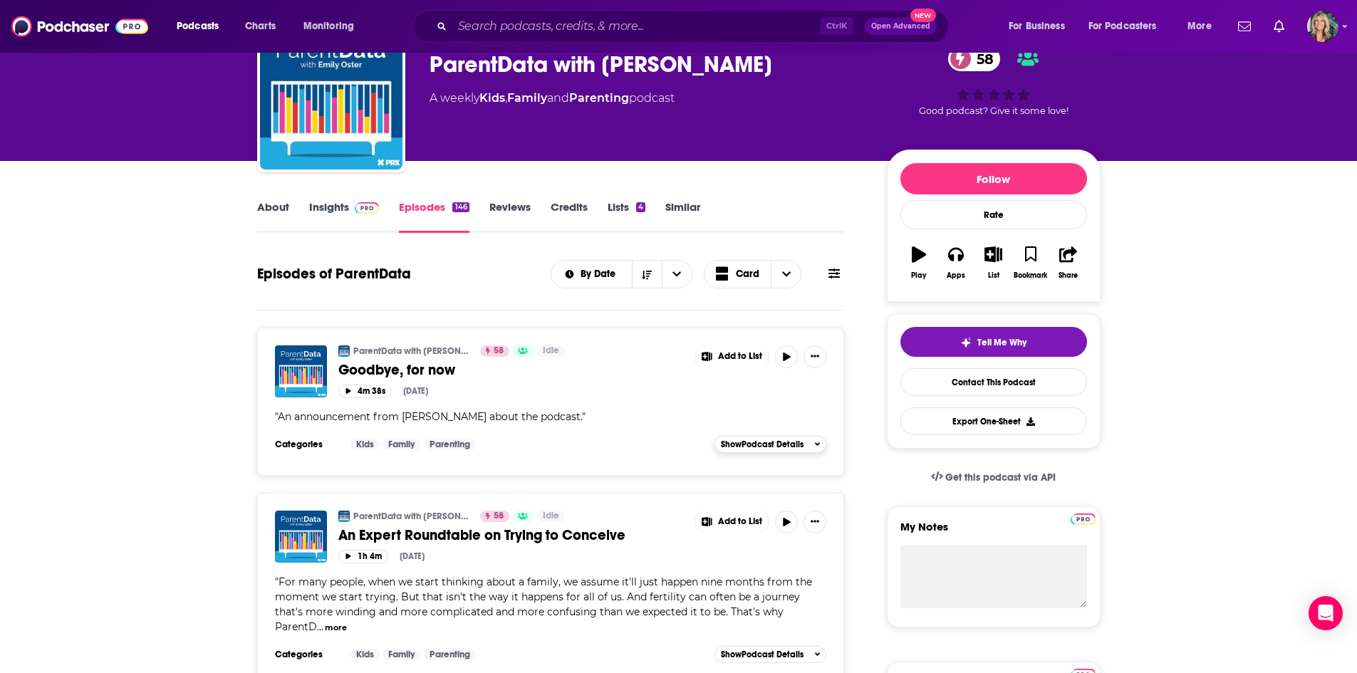
click at [800, 450] on button "Show Podcast Details" at bounding box center [771, 444] width 113 height 17
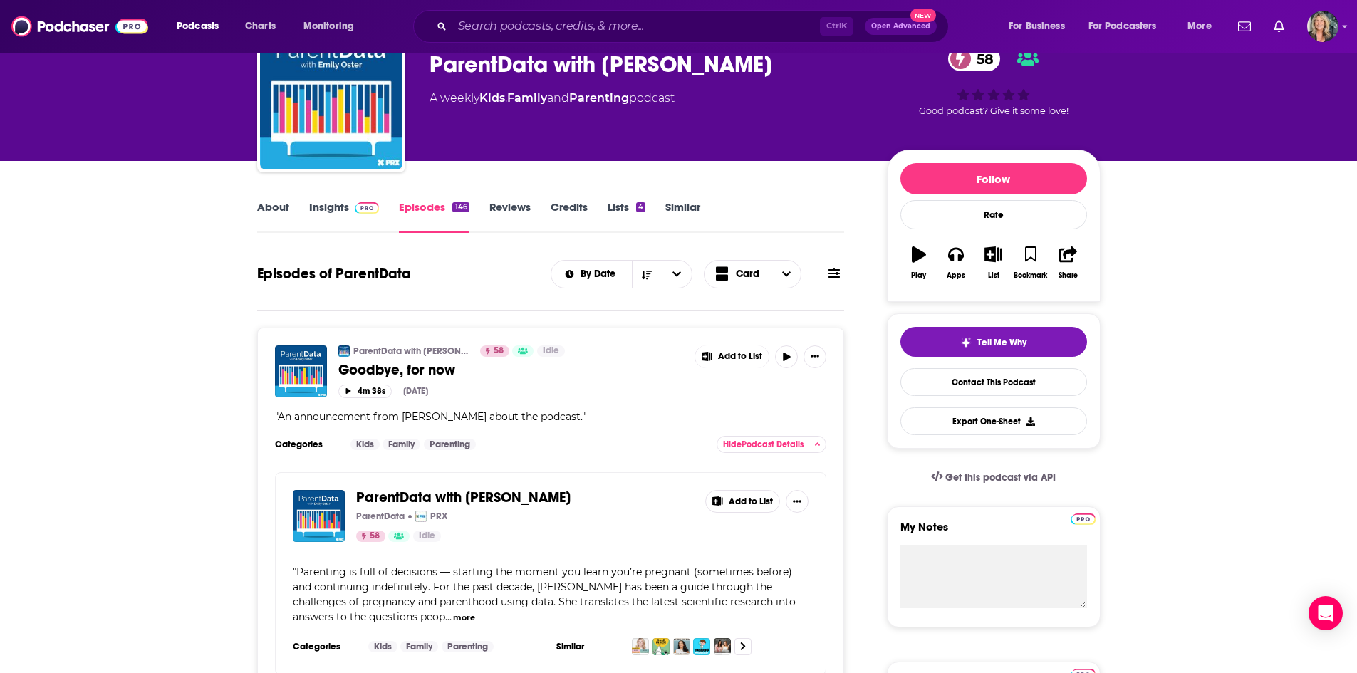
scroll to position [214, 0]
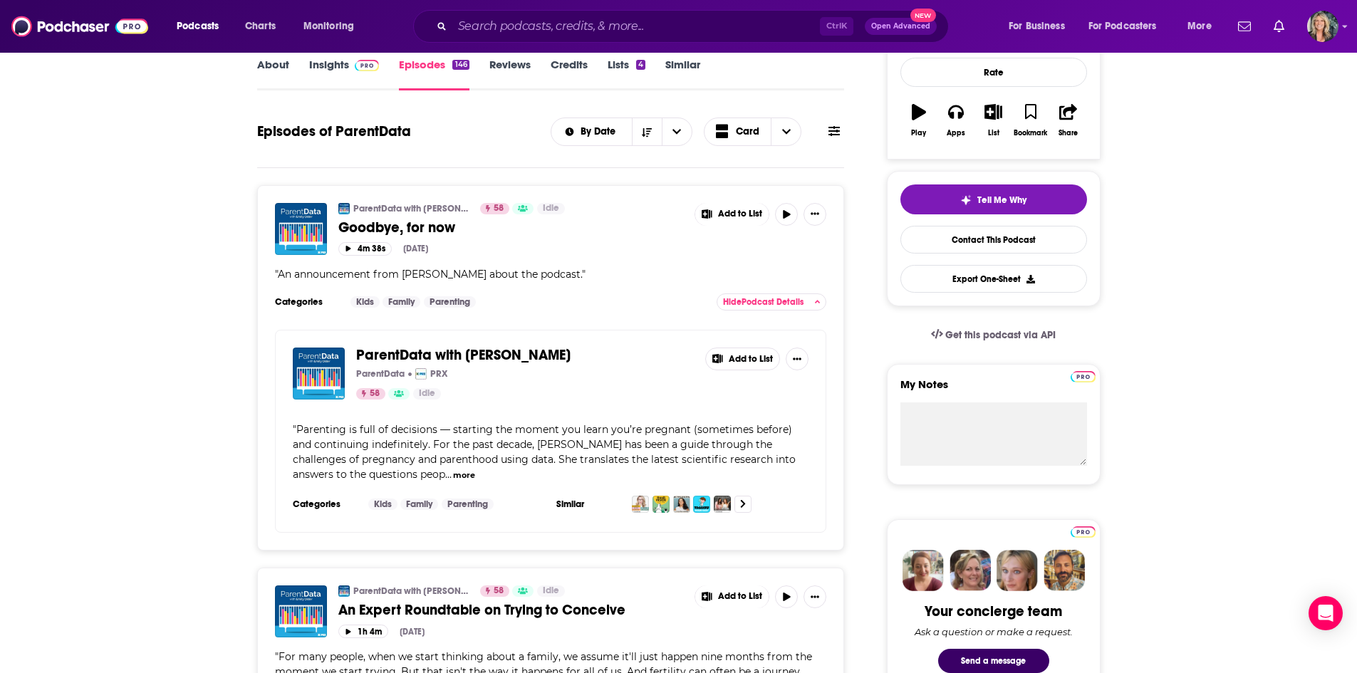
click at [445, 475] on span "..." at bounding box center [448, 474] width 6 height 13
click at [453, 477] on button "more" at bounding box center [464, 476] width 22 height 12
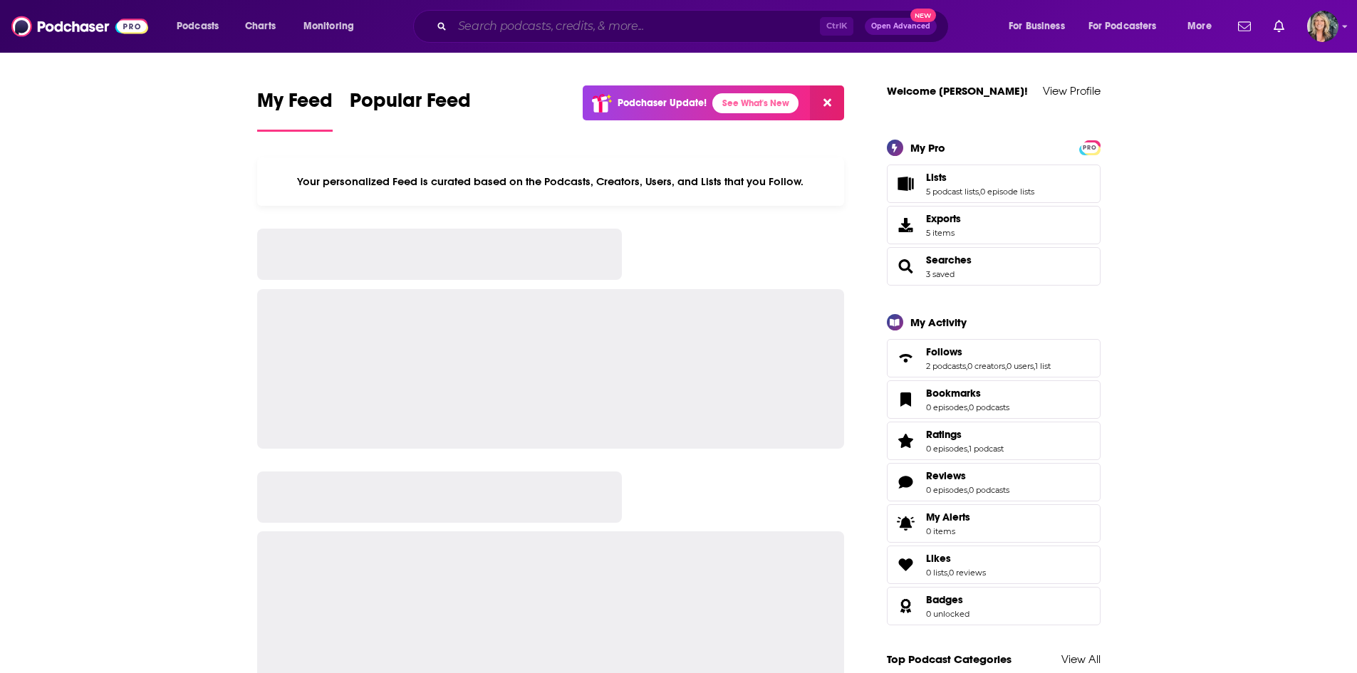
click at [561, 15] on input "Search podcasts, credits, & more..." at bounding box center [636, 26] width 368 height 23
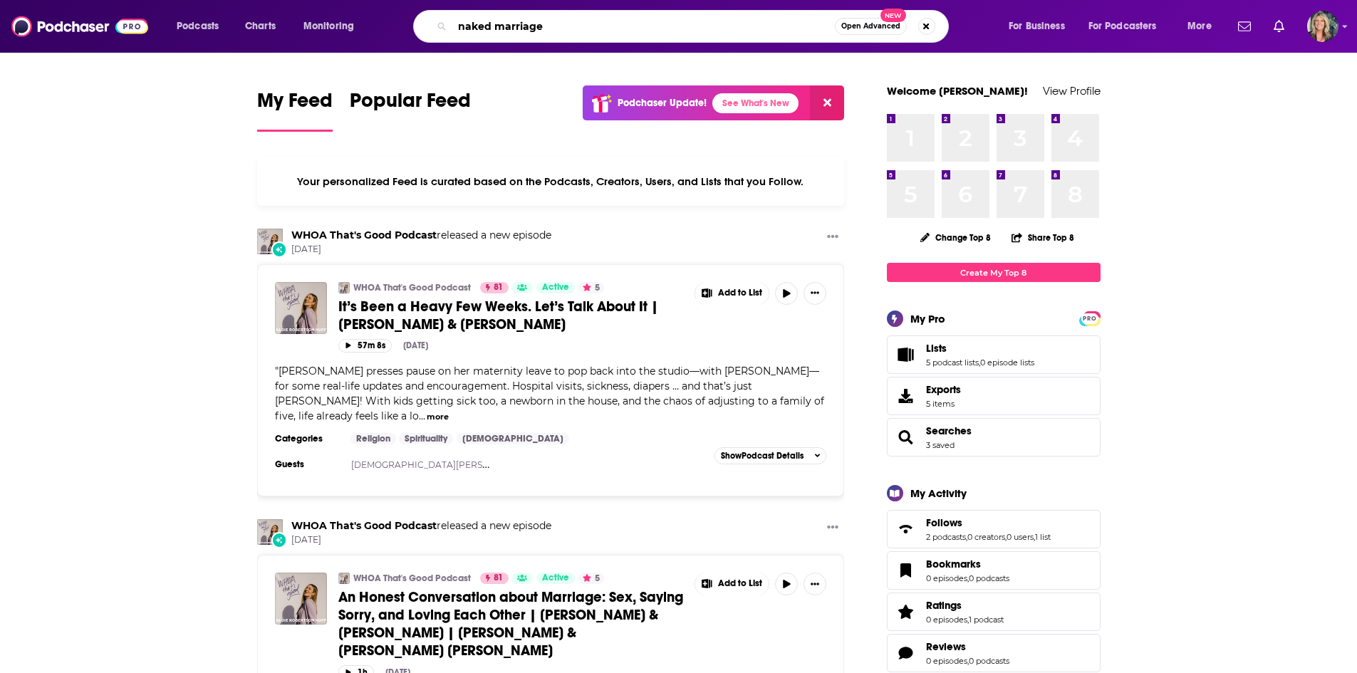
type input "naked marriage"
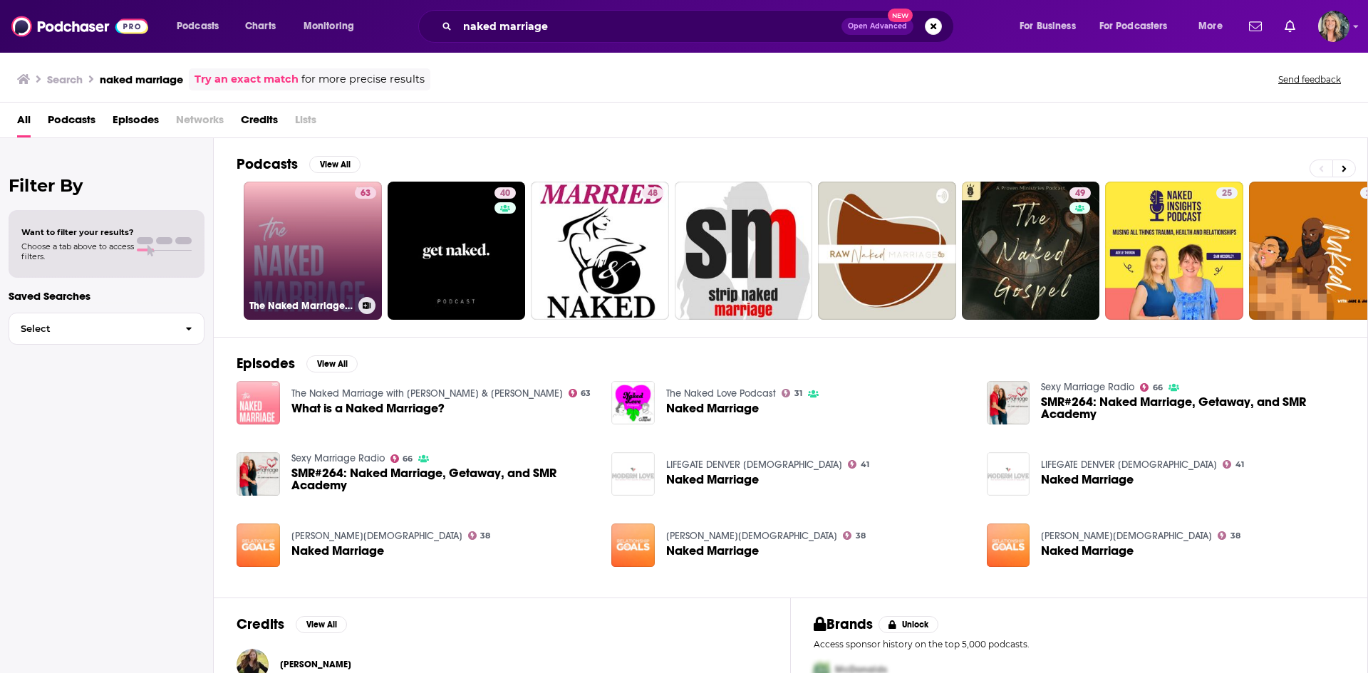
click at [328, 214] on link "63 The Naked Marriage with [PERSON_NAME] & [PERSON_NAME]" at bounding box center [313, 251] width 138 height 138
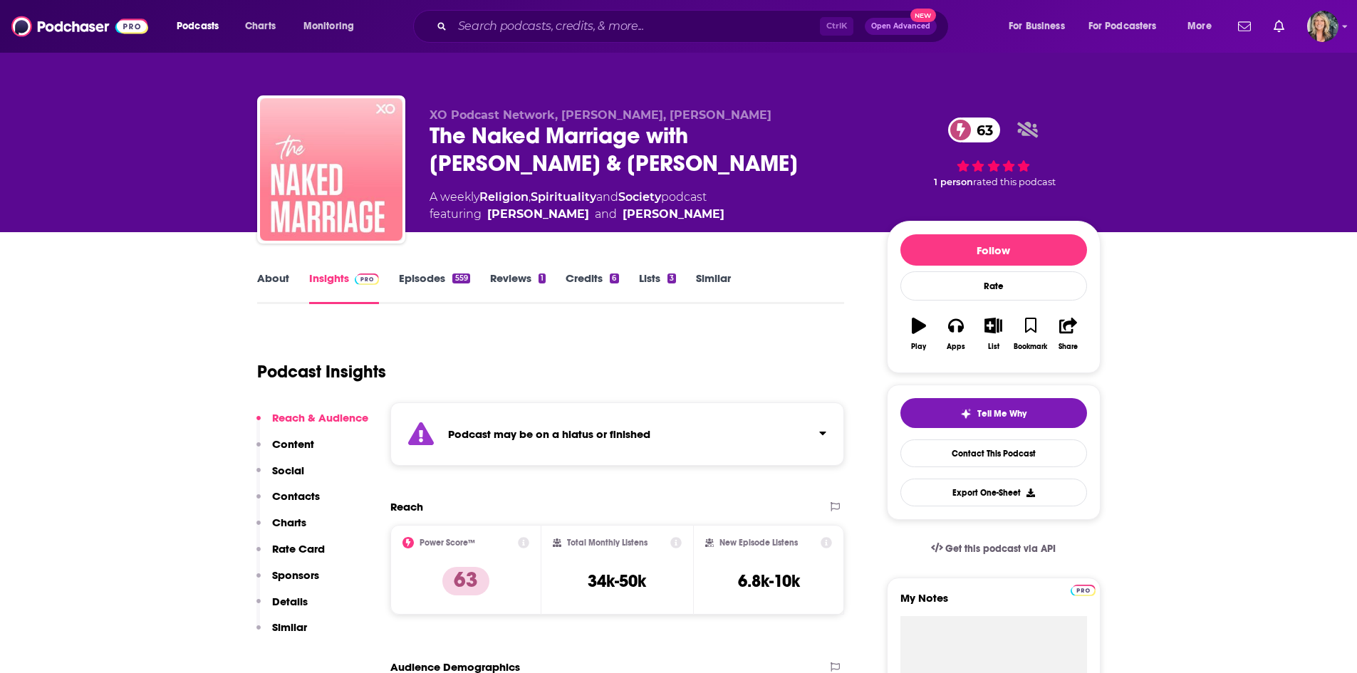
click at [774, 434] on div "Podcast may be on a hiatus or finished" at bounding box center [617, 434] width 455 height 63
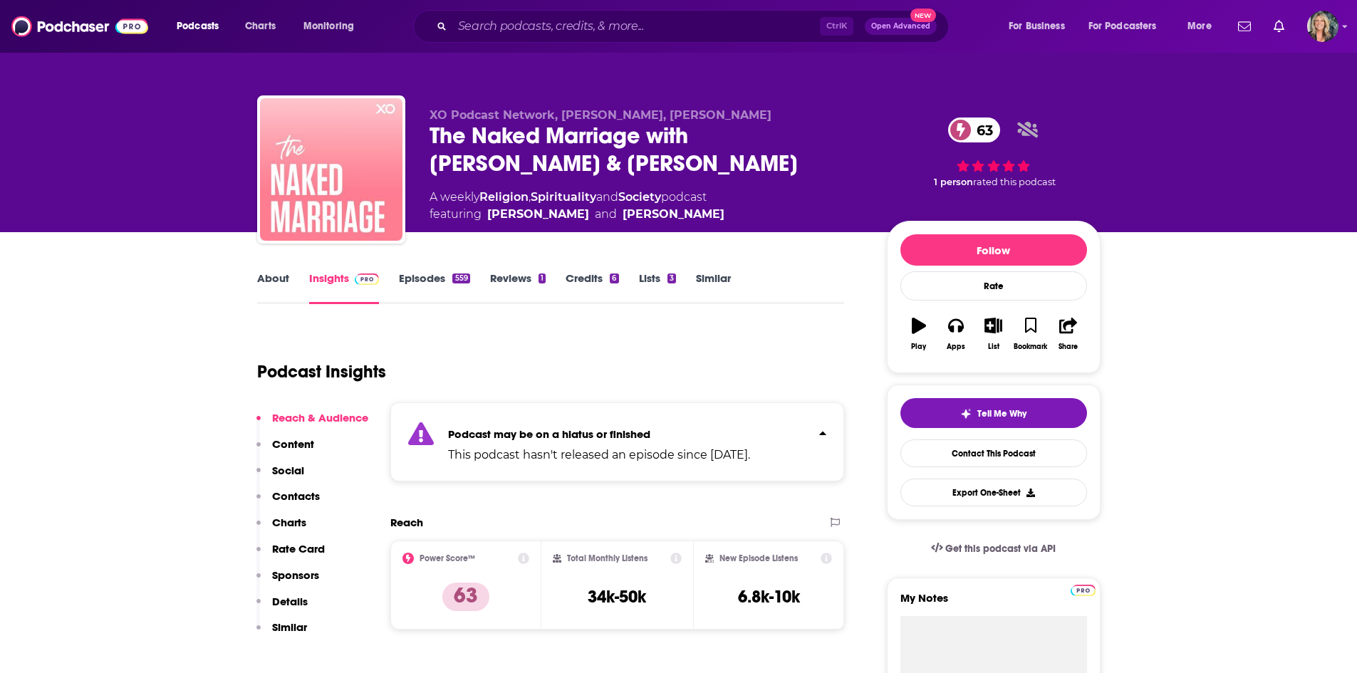
click at [816, 343] on div "Podcast Insights" at bounding box center [545, 363] width 576 height 73
click at [455, 279] on div "559" at bounding box center [460, 279] width 17 height 10
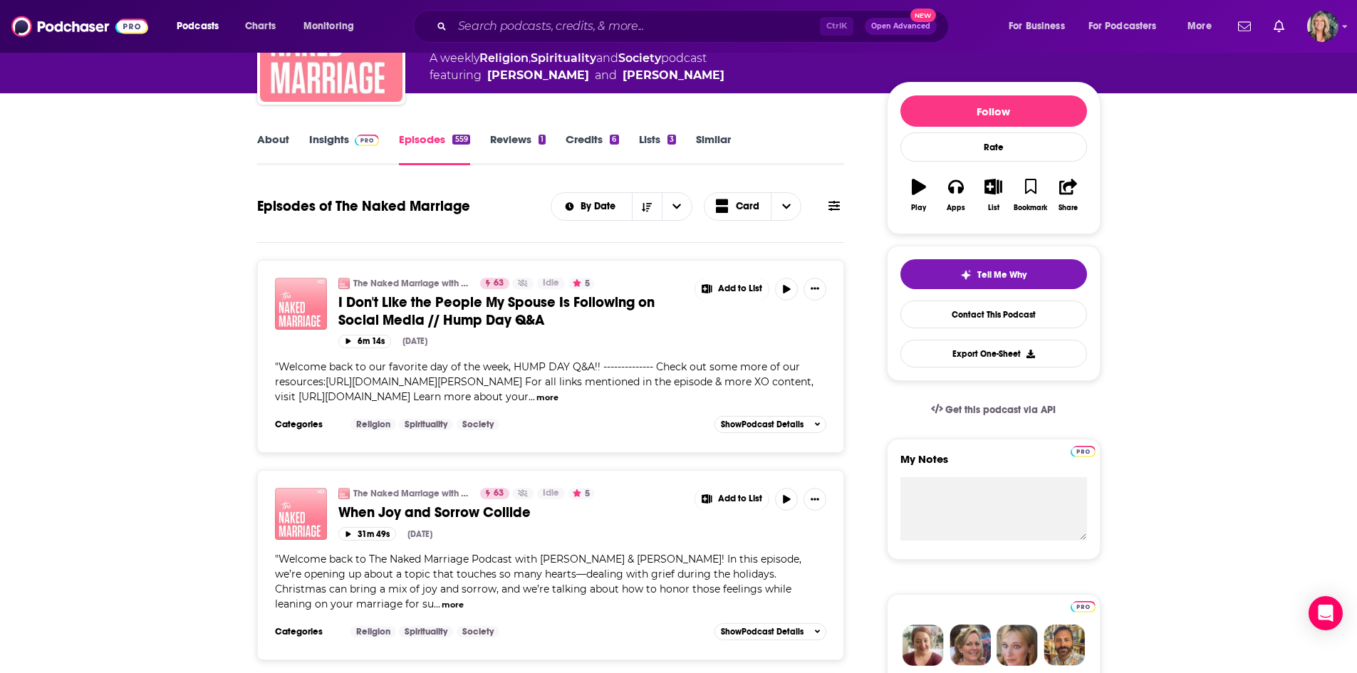
scroll to position [143, 0]
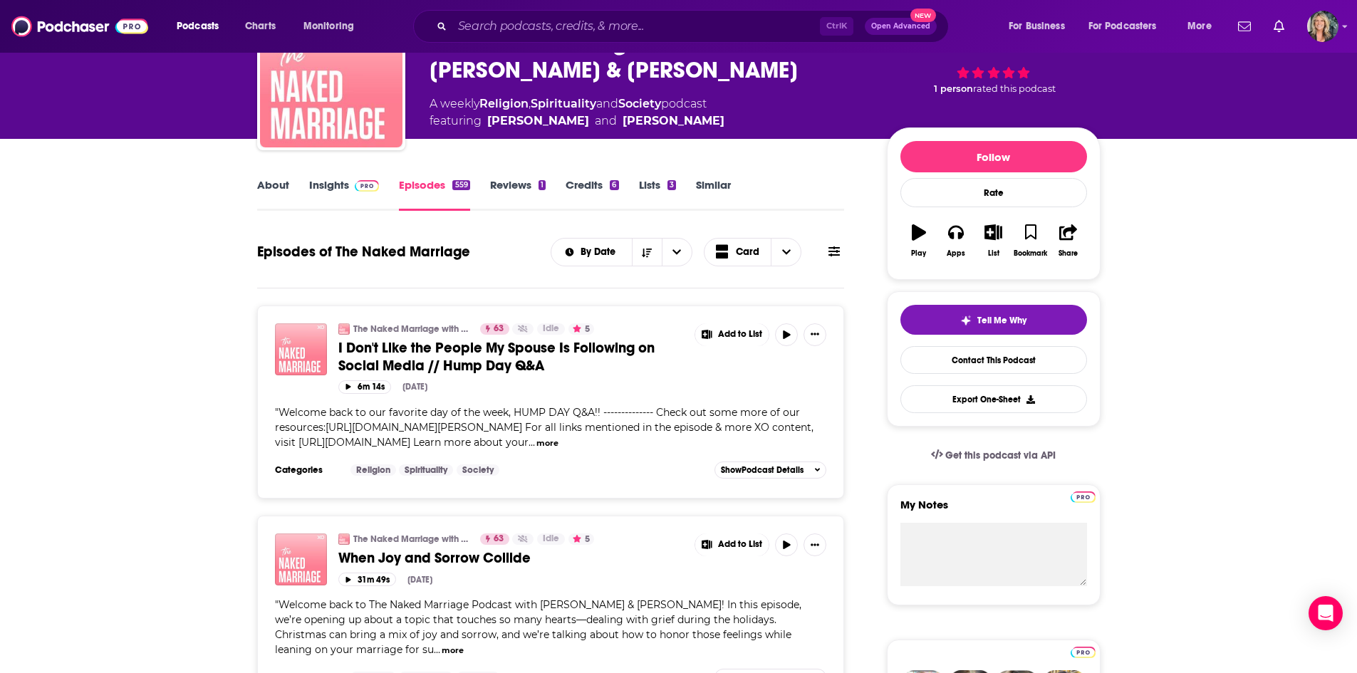
scroll to position [0, 0]
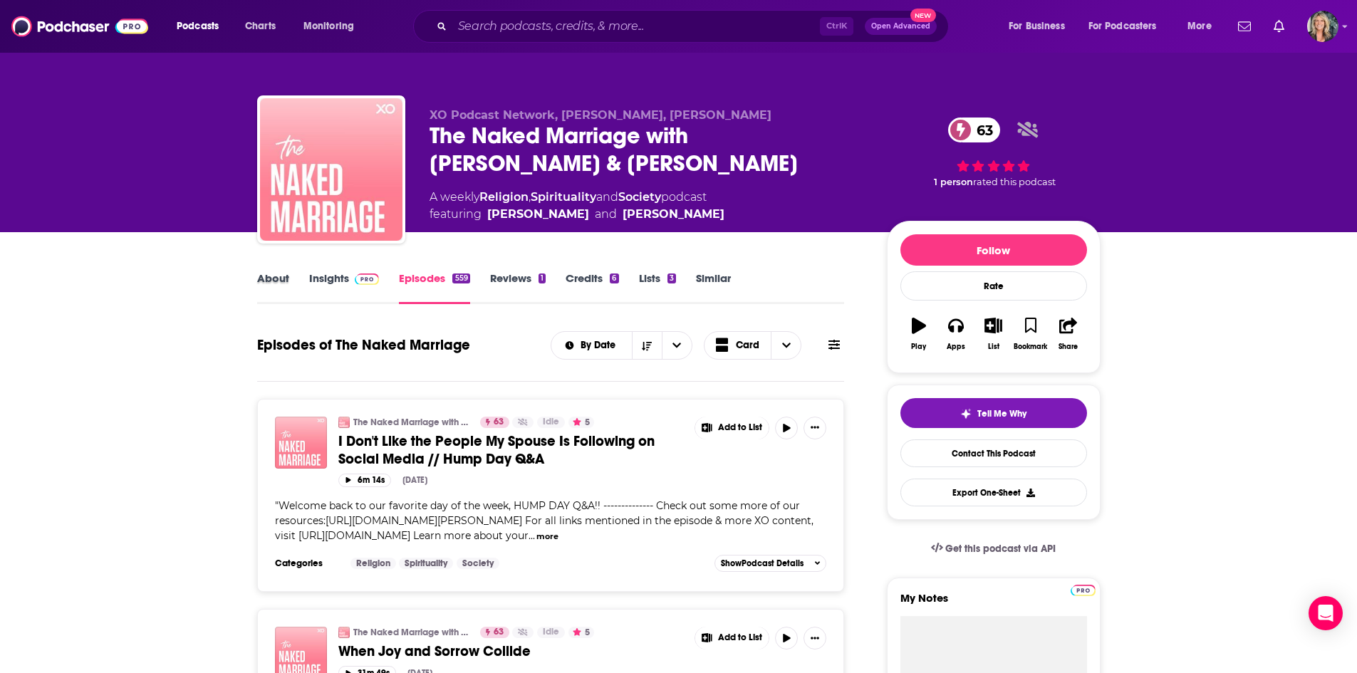
click at [289, 277] on div "About" at bounding box center [283, 287] width 52 height 33
click at [284, 278] on link "About" at bounding box center [273, 287] width 32 height 33
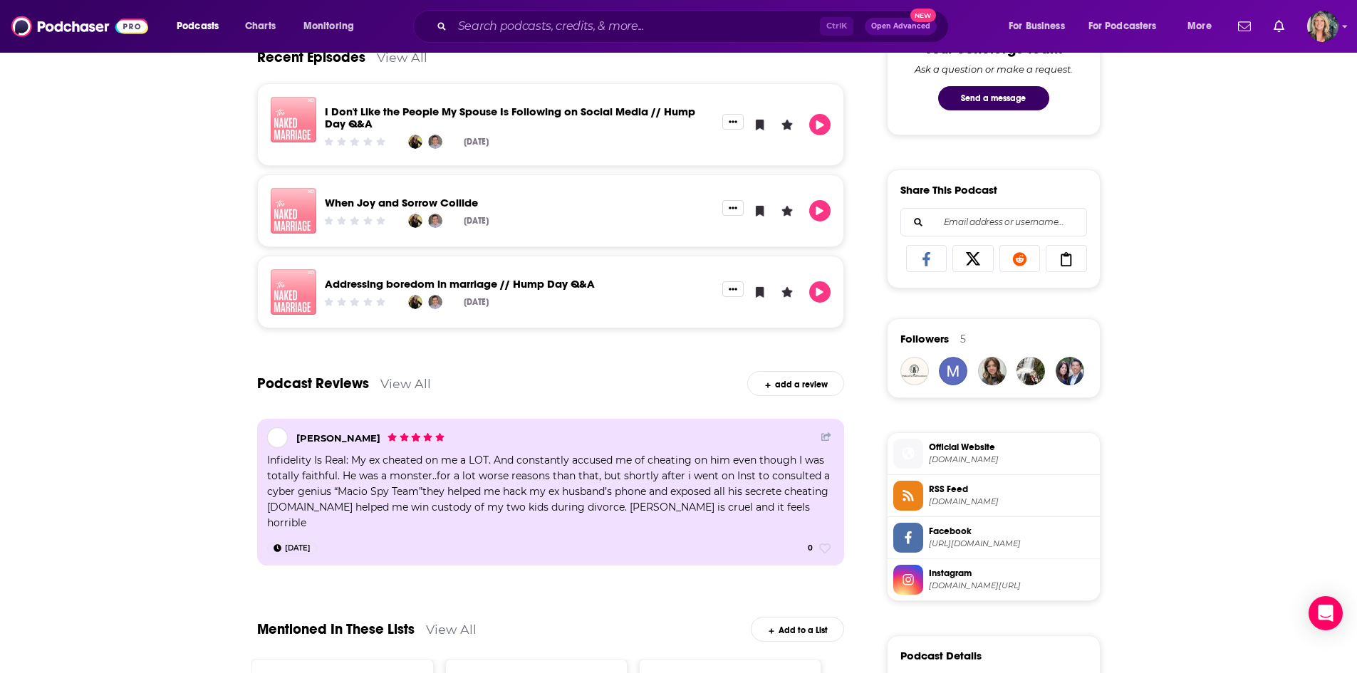
scroll to position [784, 0]
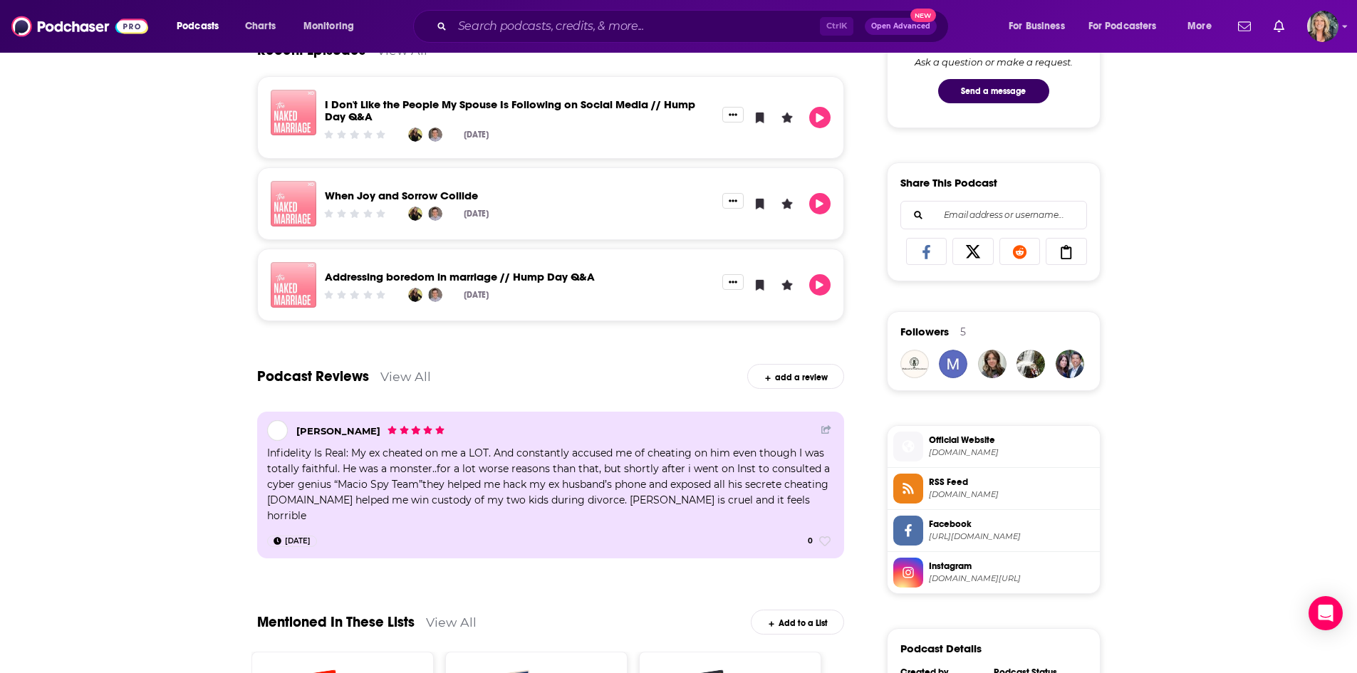
click at [1000, 577] on span "[DOMAIN_NAME][URL]" at bounding box center [1011, 579] width 165 height 11
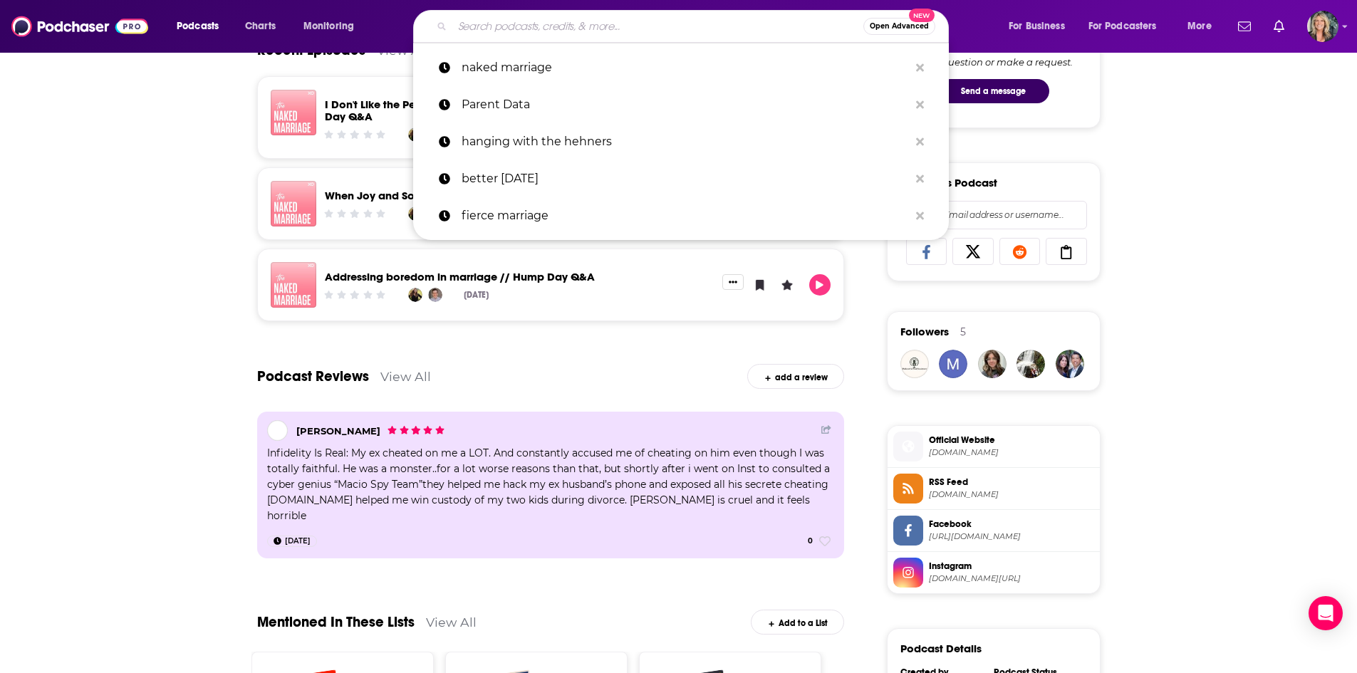
click at [533, 29] on input "Search podcasts, credits, & more..." at bounding box center [657, 26] width 411 height 23
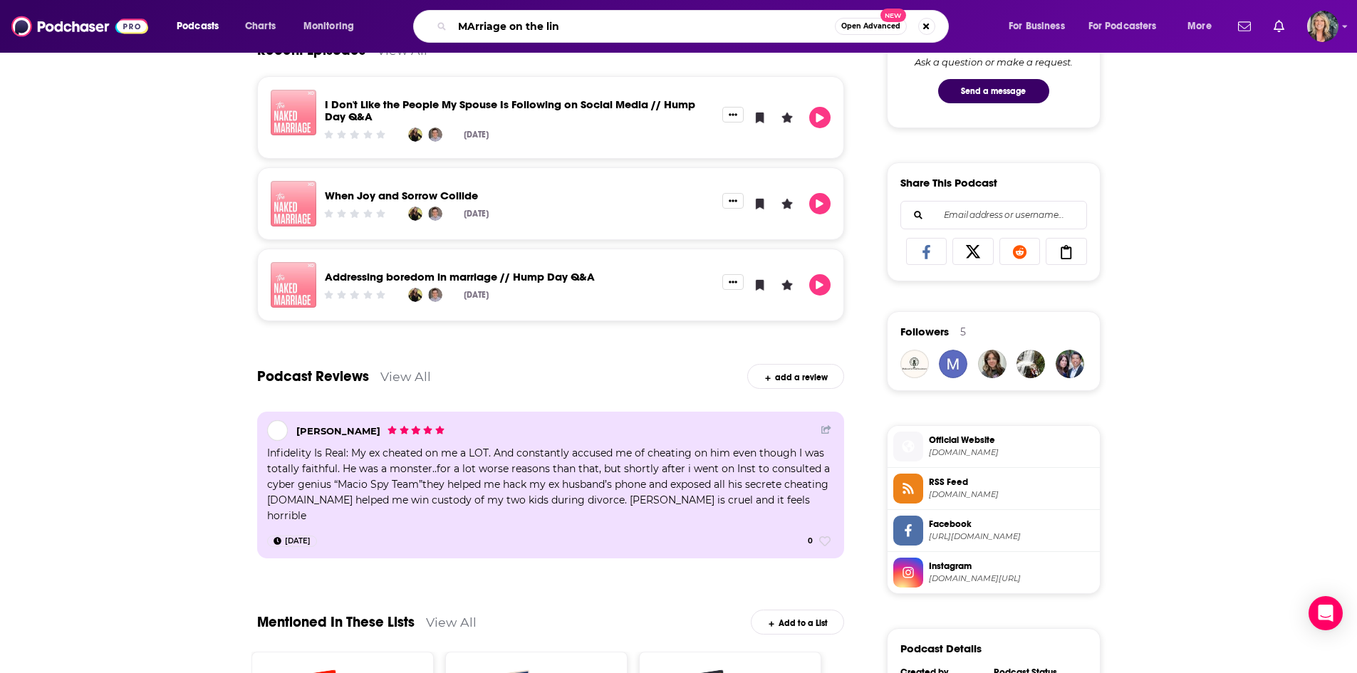
type input "MArriage on the line"
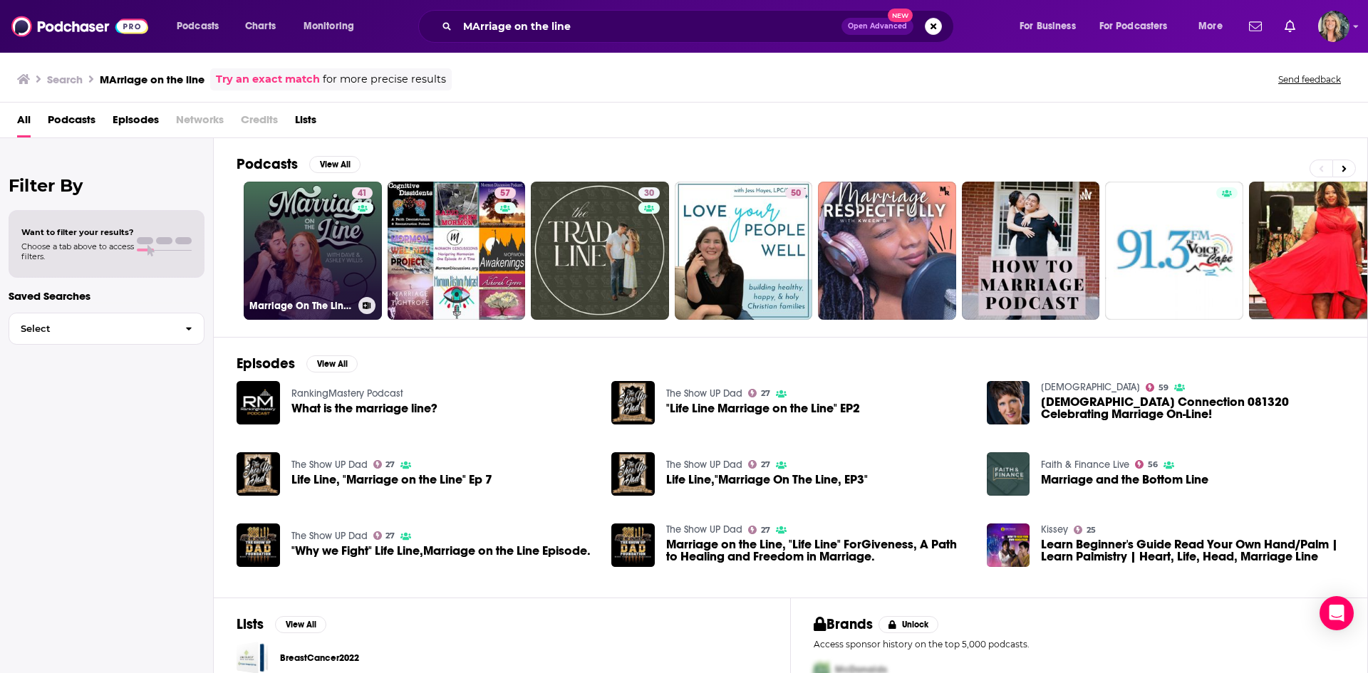
click at [289, 249] on link "41 Marriage On The Line with [PERSON_NAME] & [PERSON_NAME]" at bounding box center [313, 251] width 138 height 138
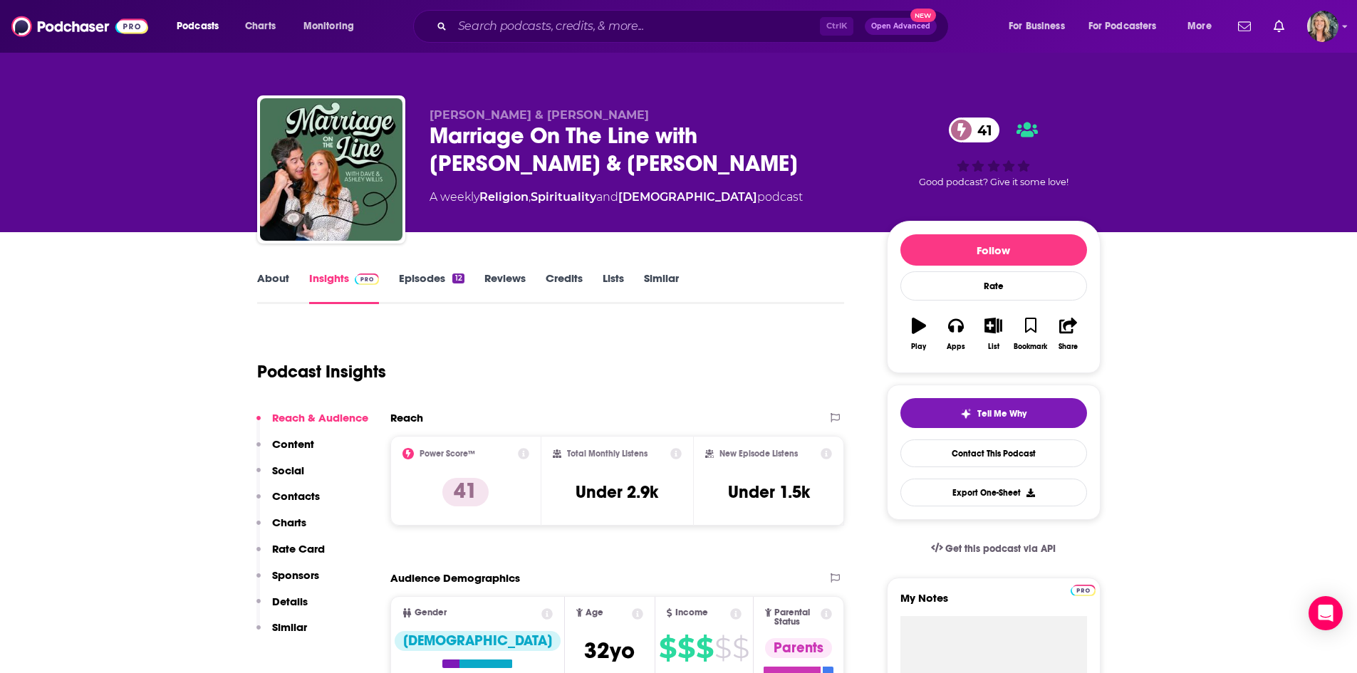
click at [266, 275] on link "About" at bounding box center [273, 287] width 32 height 33
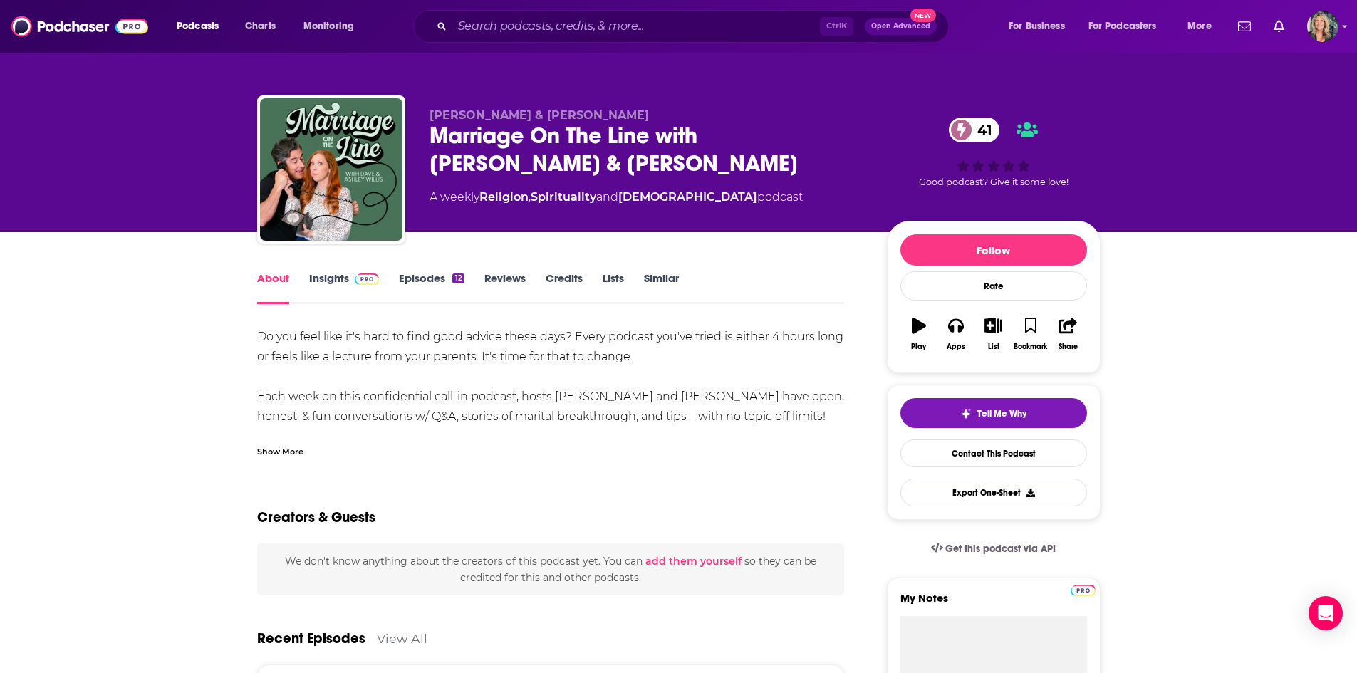
click at [297, 451] on div "Show More" at bounding box center [280, 451] width 46 height 14
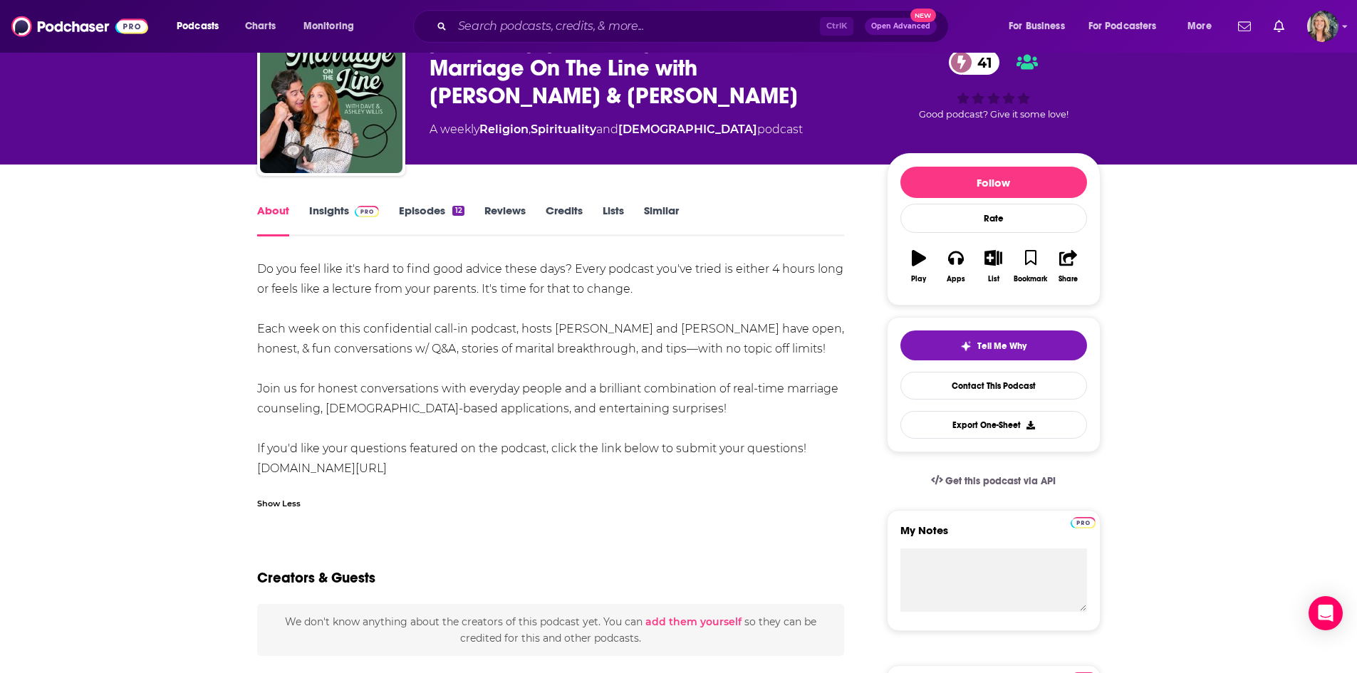
scroll to position [71, 0]
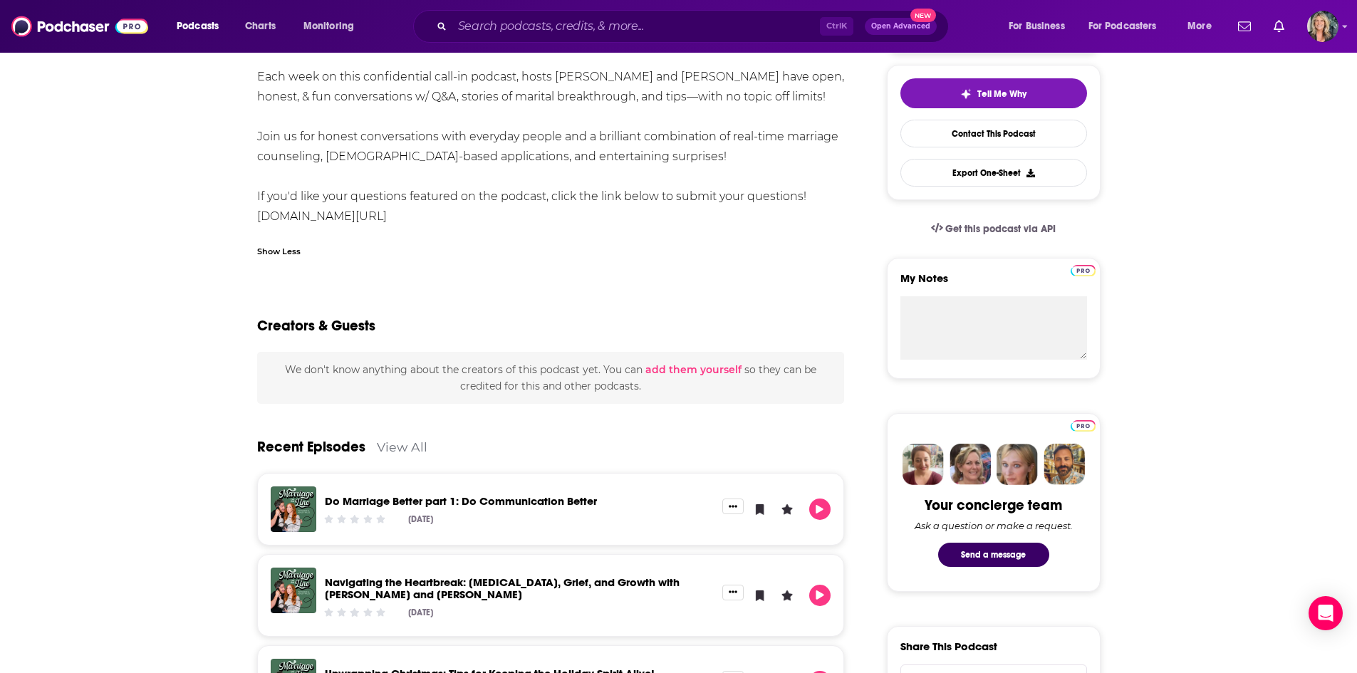
scroll to position [0, 0]
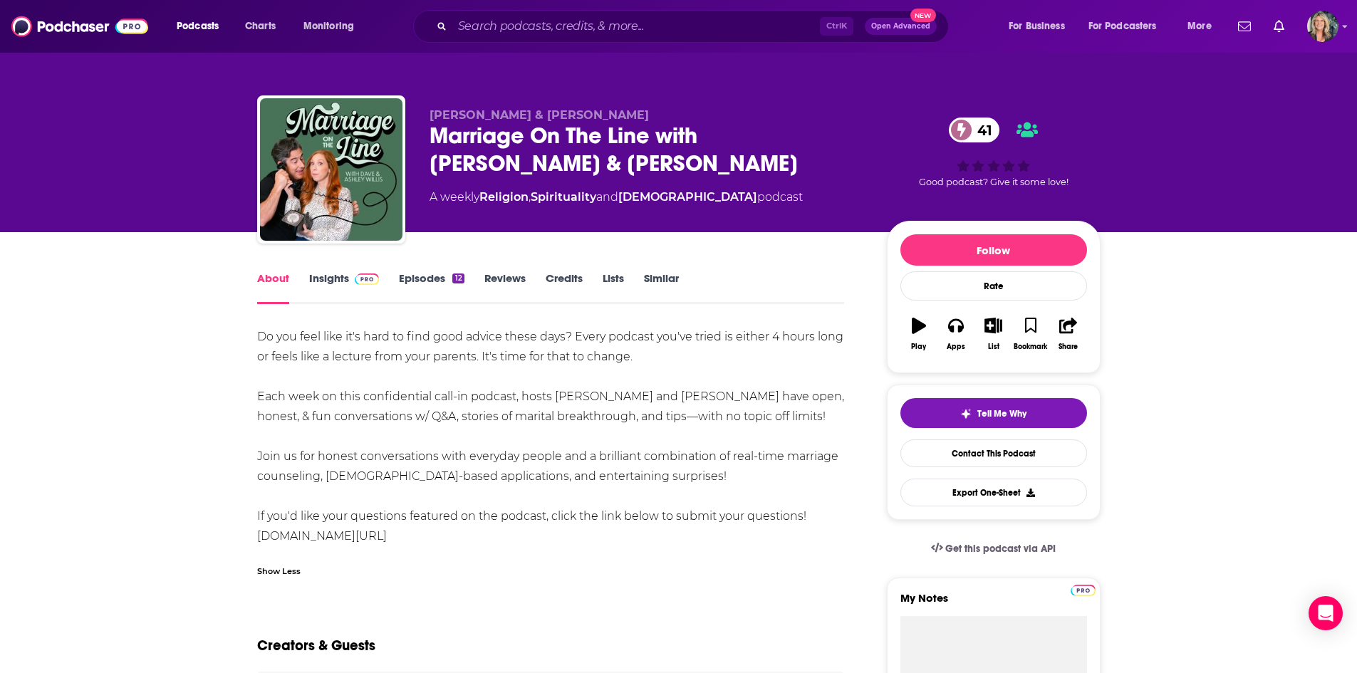
click at [327, 291] on link "Insights" at bounding box center [344, 287] width 71 height 33
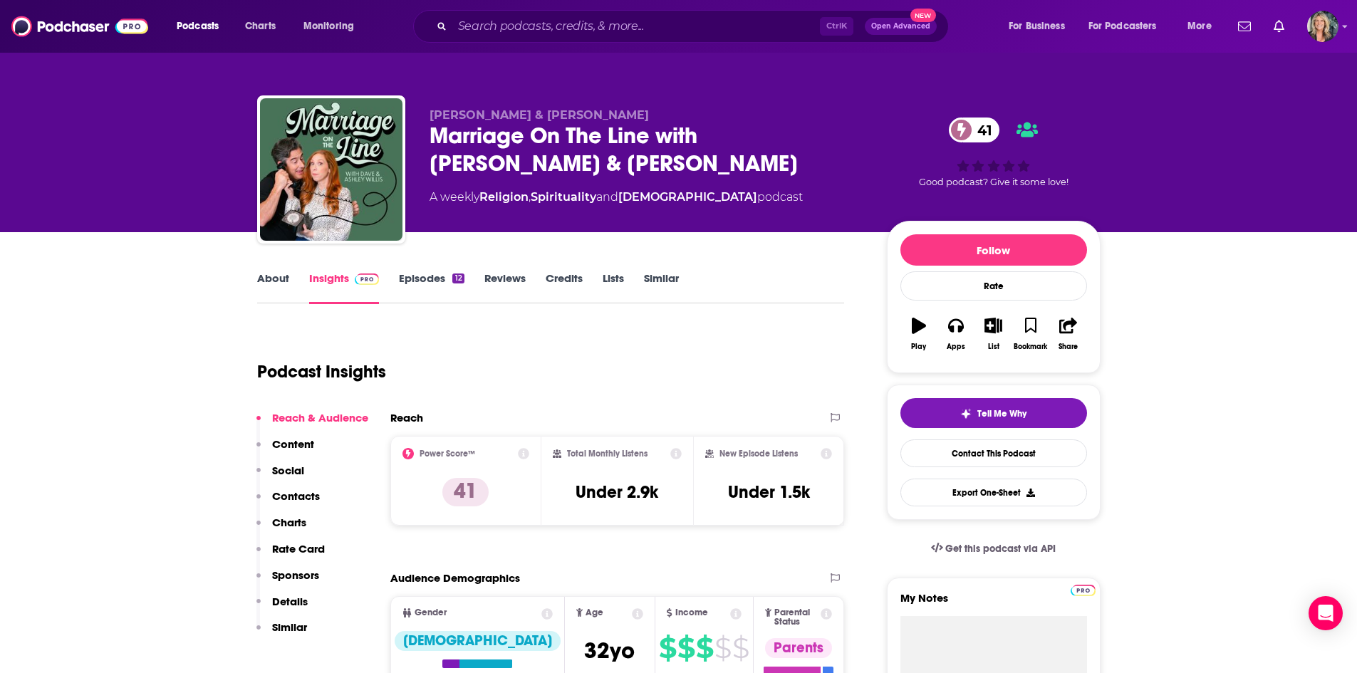
click at [452, 280] on div "12" at bounding box center [457, 279] width 11 height 10
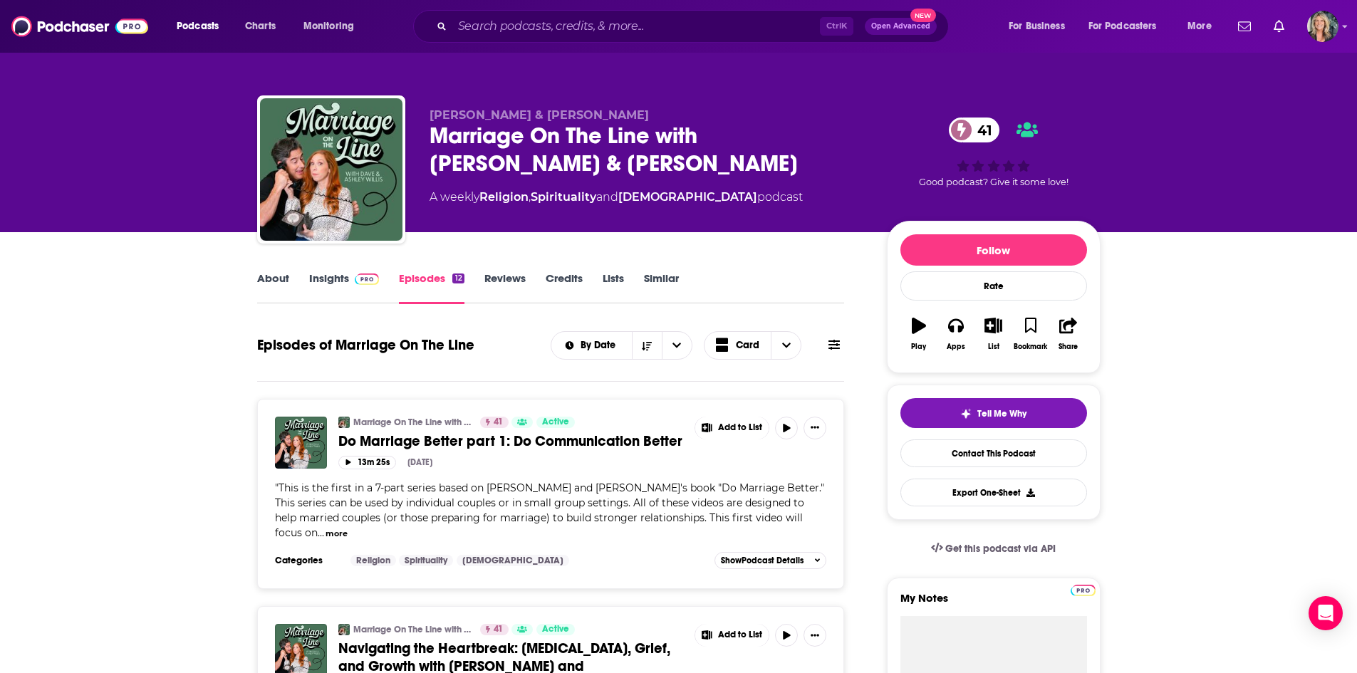
click at [329, 286] on link "Insights" at bounding box center [344, 287] width 71 height 33
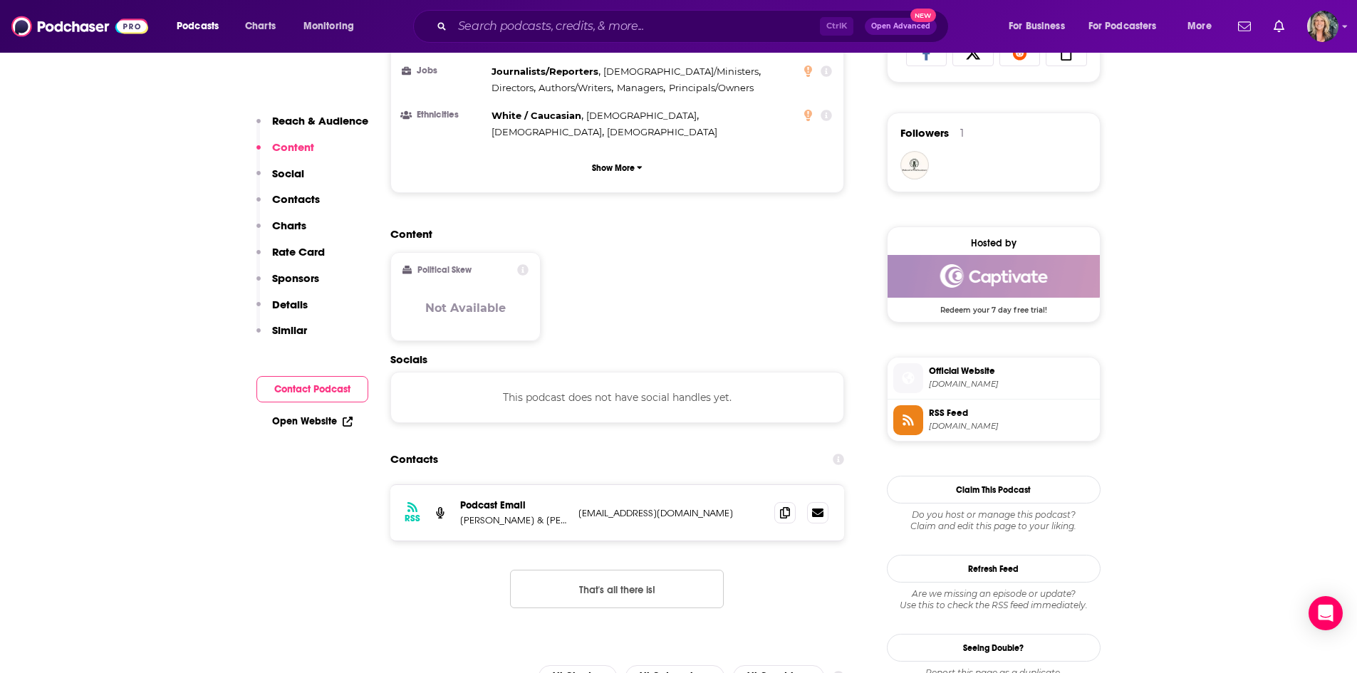
scroll to position [998, 0]
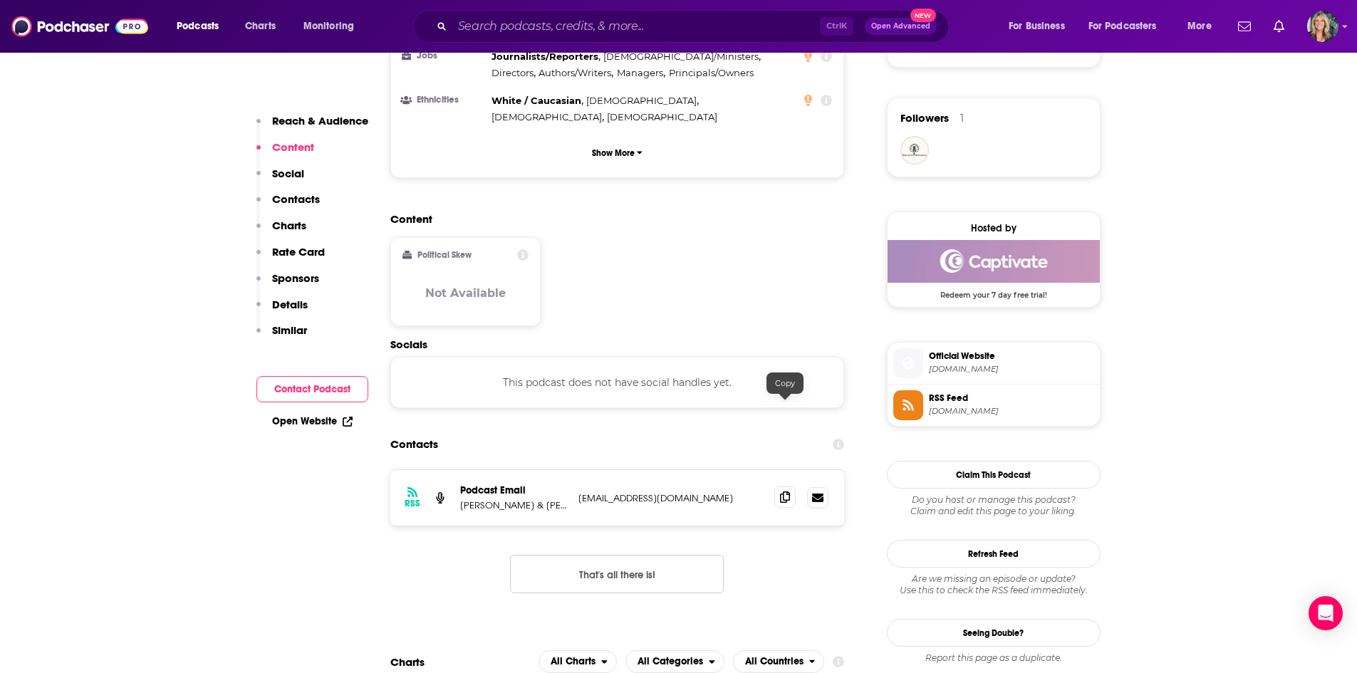
click at [788, 492] on icon at bounding box center [785, 497] width 10 height 11
click at [978, 362] on span "Official Website" at bounding box center [1011, 356] width 165 height 13
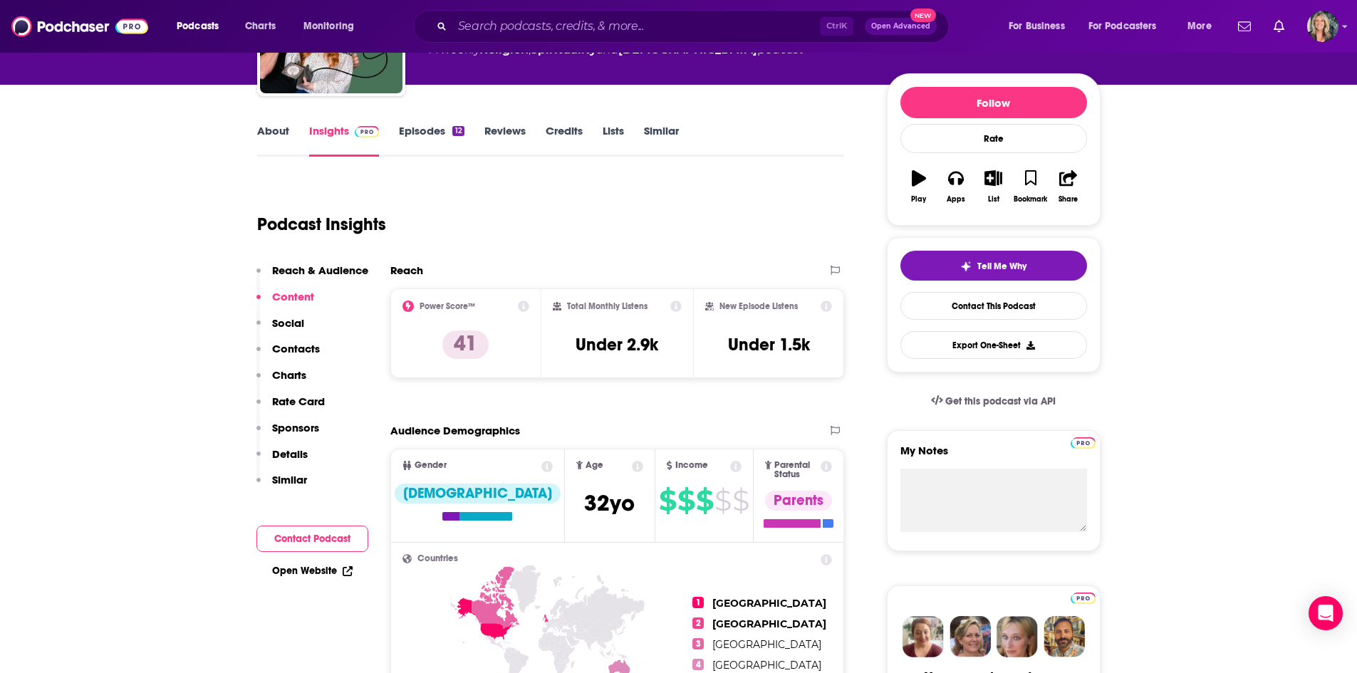
scroll to position [143, 0]
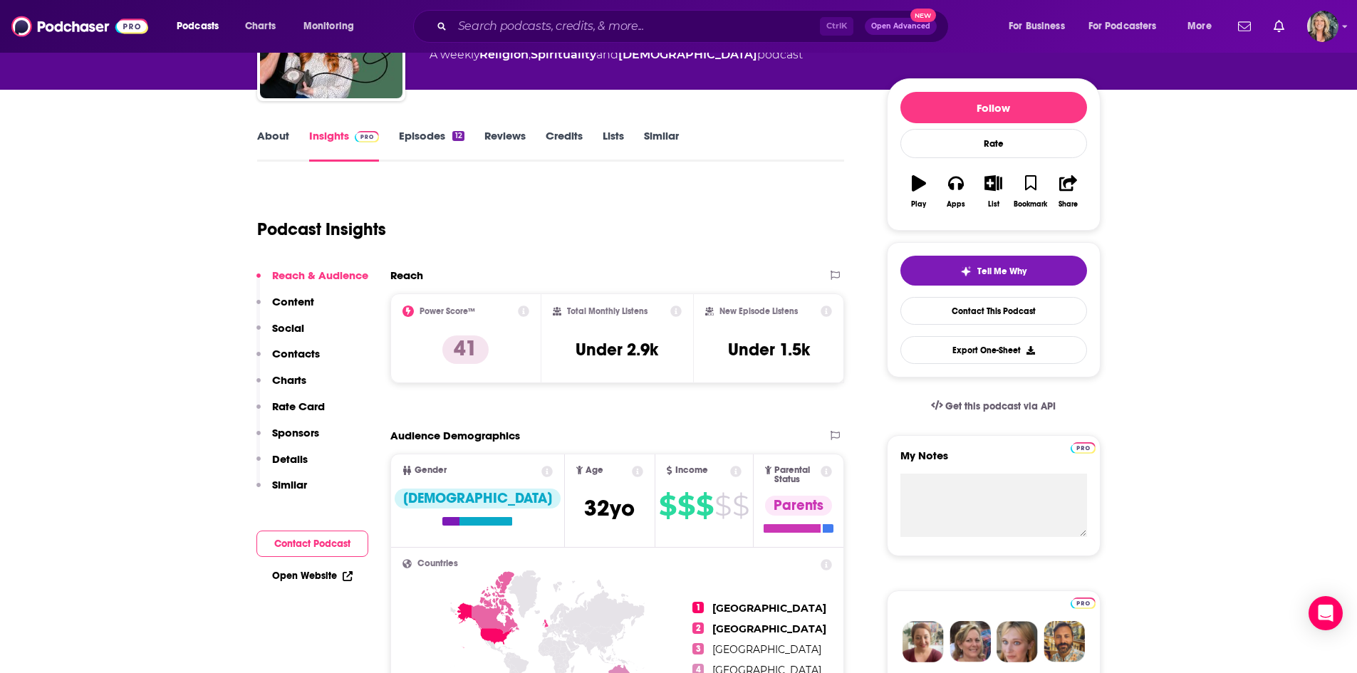
click at [741, 185] on div "Podcast Insights" at bounding box center [545, 221] width 576 height 73
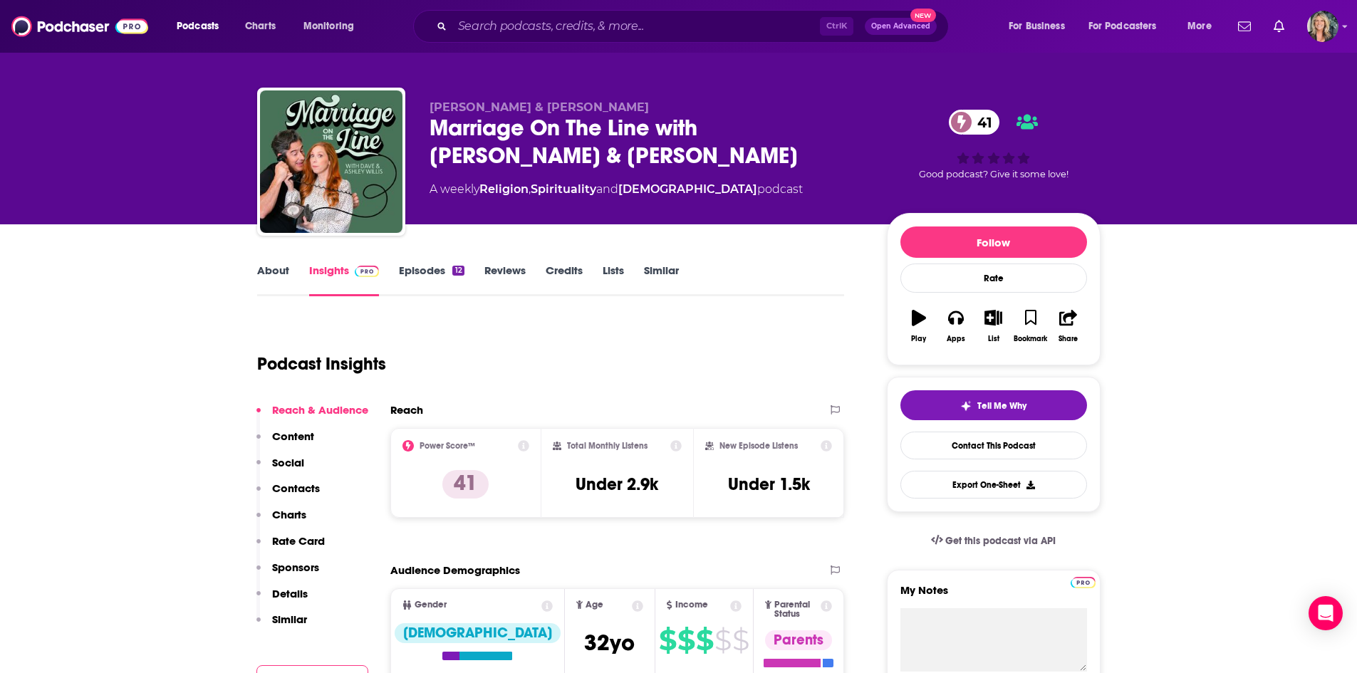
scroll to position [0, 0]
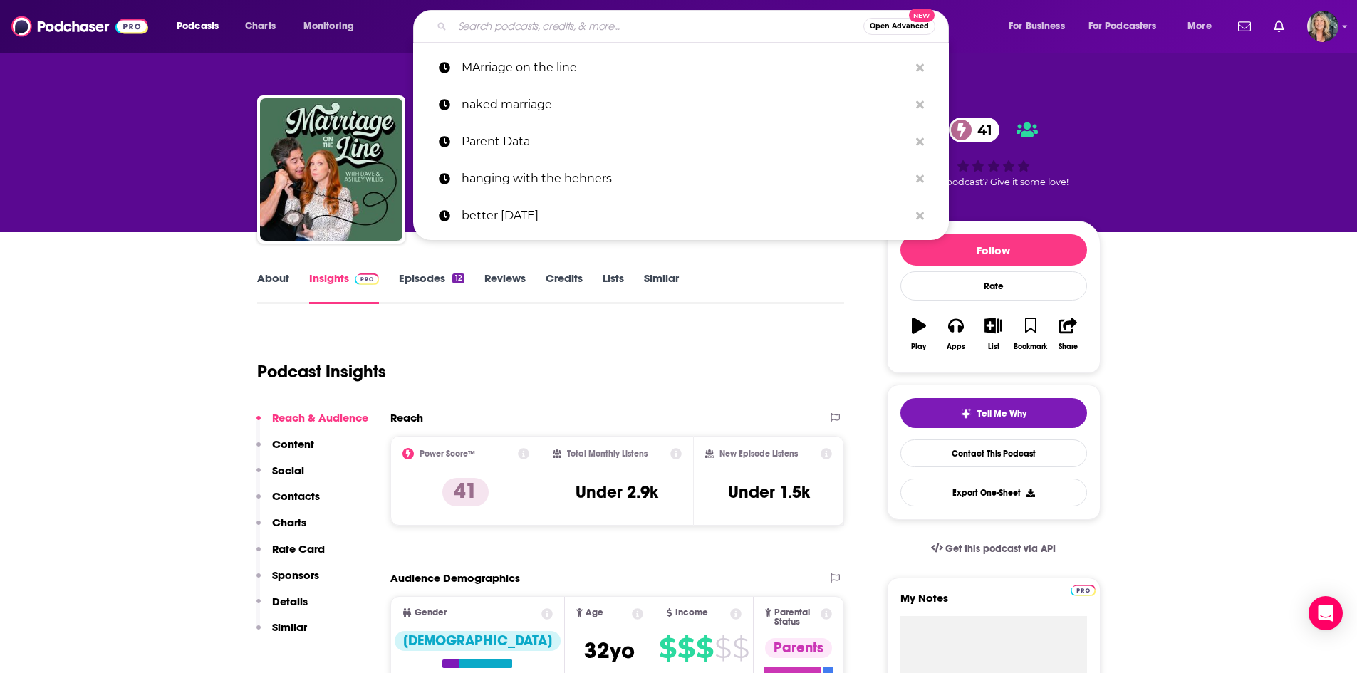
click at [489, 33] on input "Search podcasts, credits, & more..." at bounding box center [657, 26] width 411 height 23
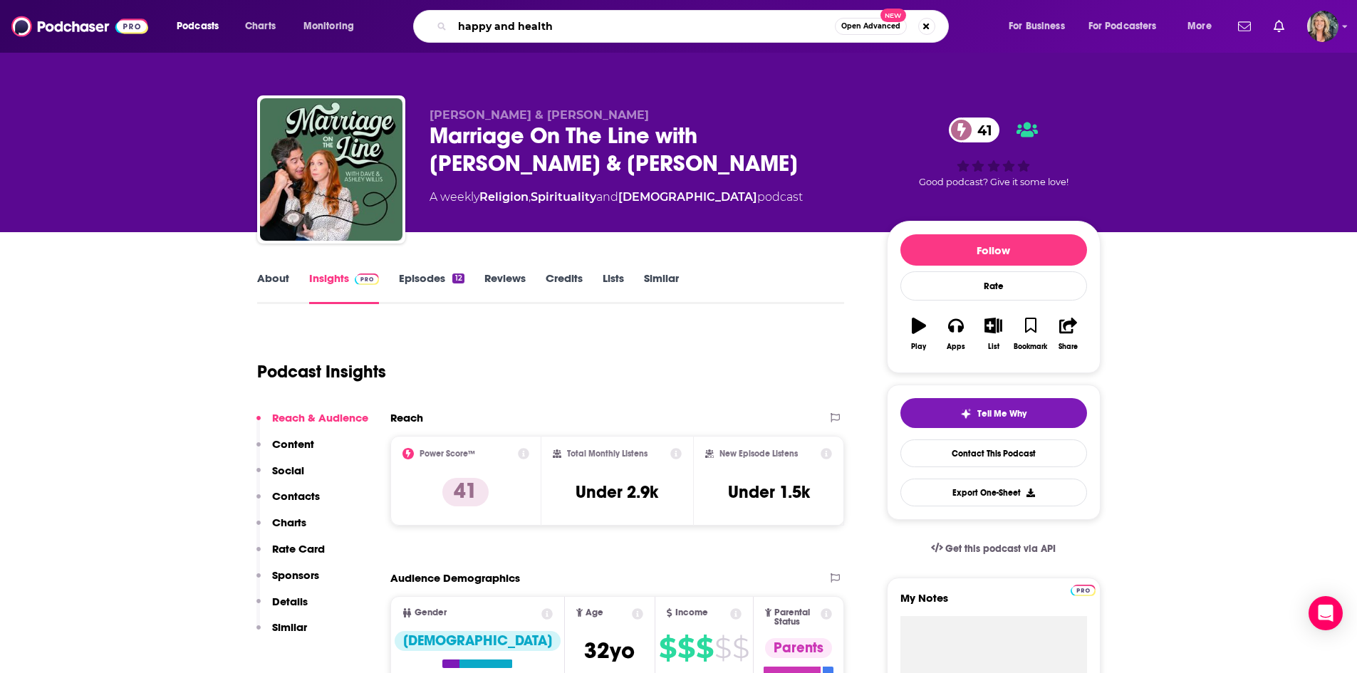
type input "happy and healthy"
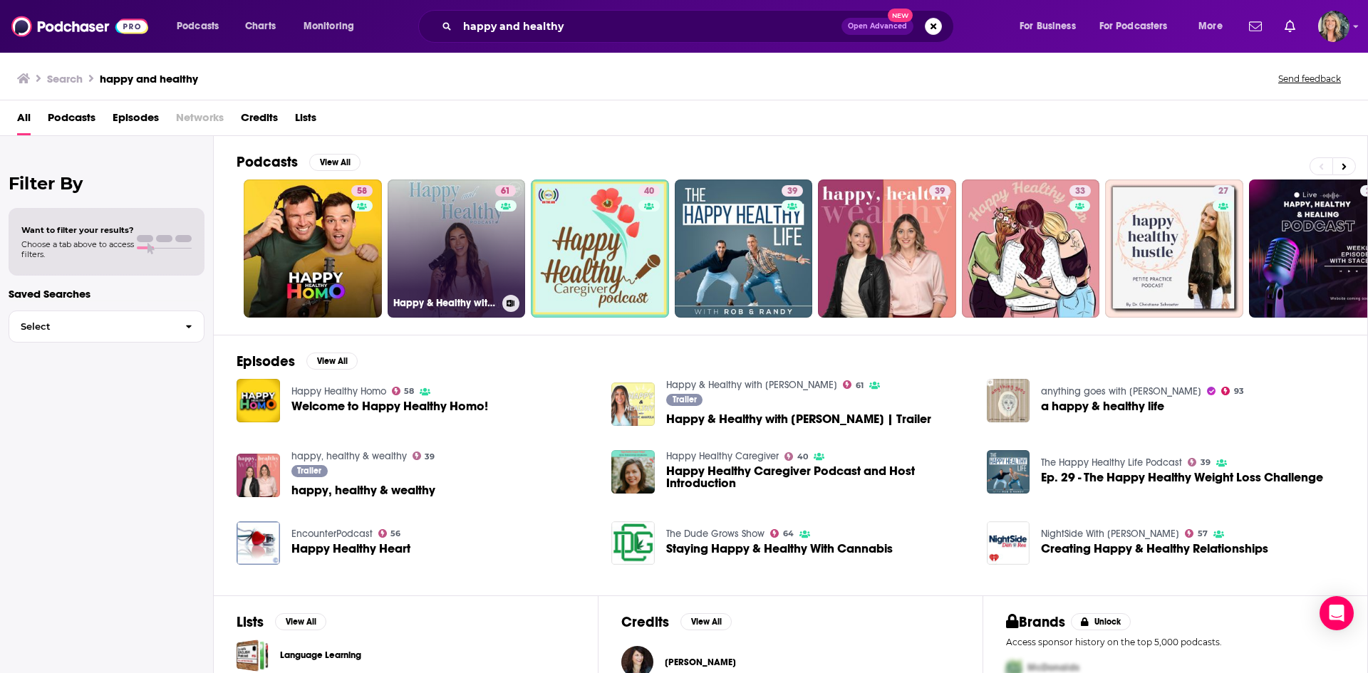
click at [446, 225] on link "61 Happy & Healthy with [PERSON_NAME]" at bounding box center [457, 249] width 138 height 138
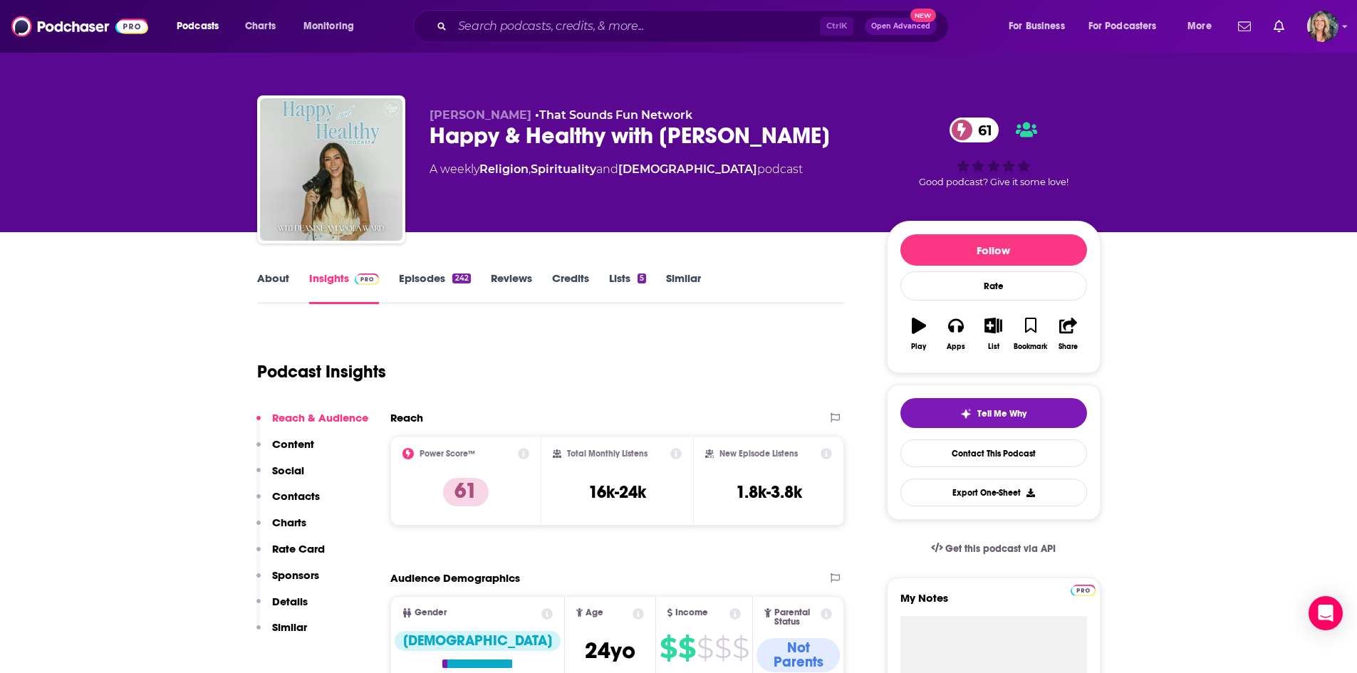
click at [267, 277] on link "About" at bounding box center [273, 287] width 32 height 33
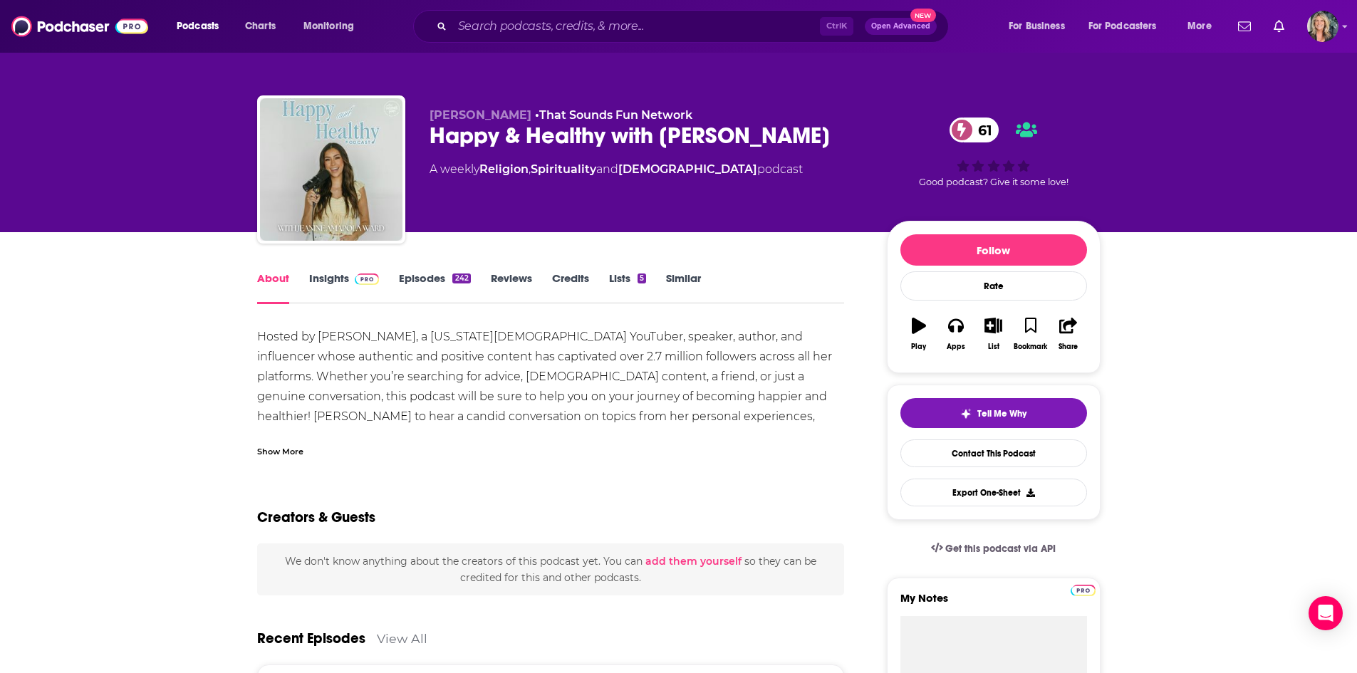
click at [284, 453] on div "Show More" at bounding box center [280, 451] width 46 height 14
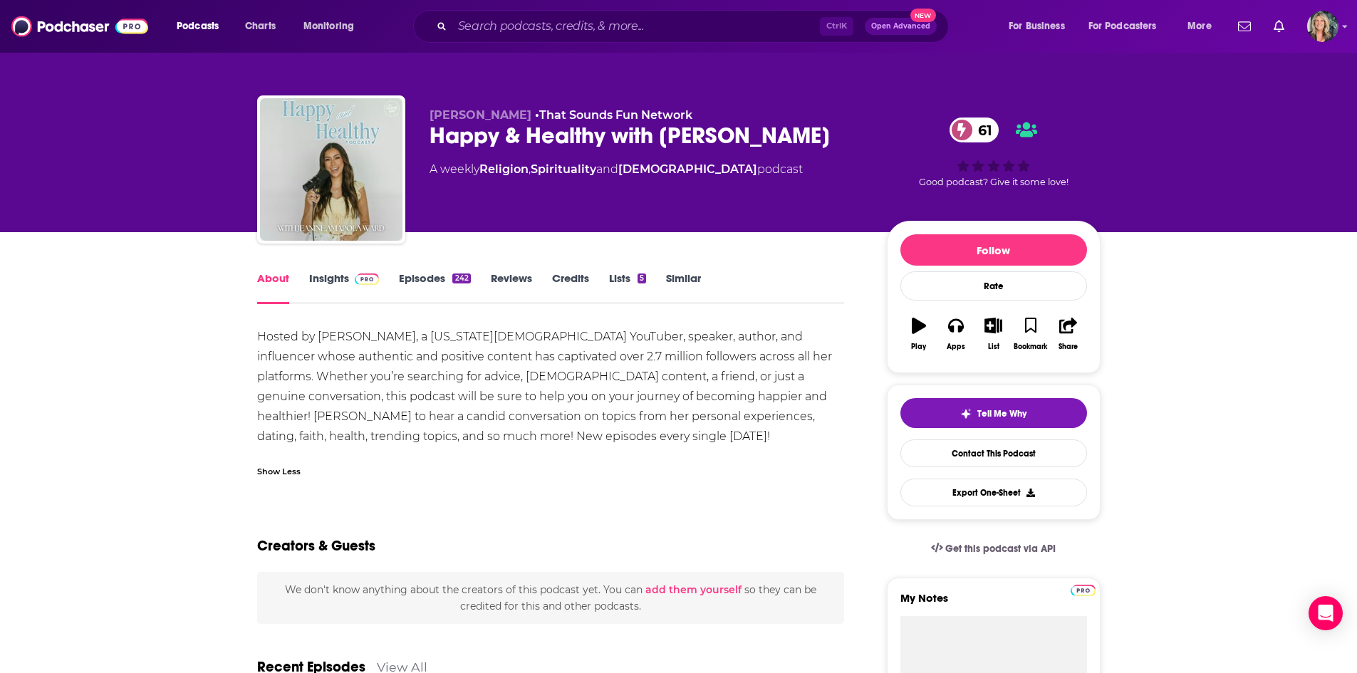
click at [646, 458] on div "Show Less" at bounding box center [551, 466] width 588 height 24
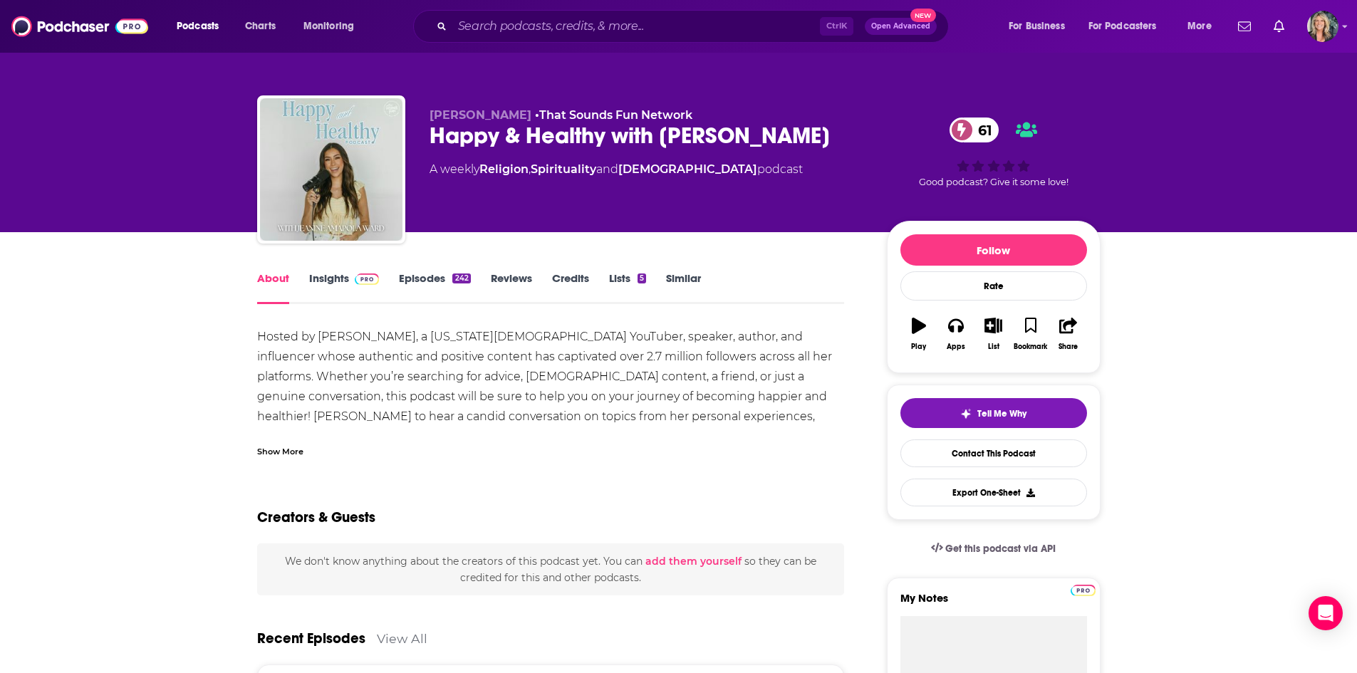
click at [515, 450] on div "Show More" at bounding box center [551, 446] width 588 height 24
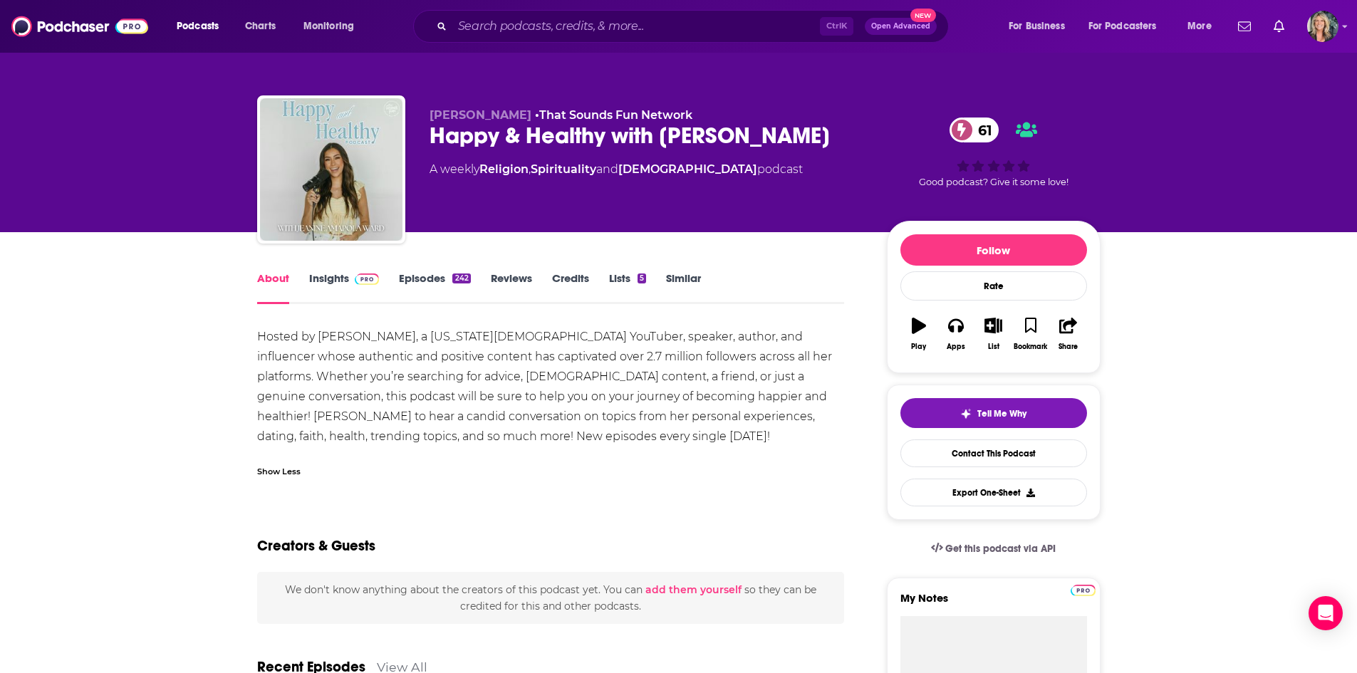
click at [351, 289] on link "Insights" at bounding box center [344, 287] width 71 height 33
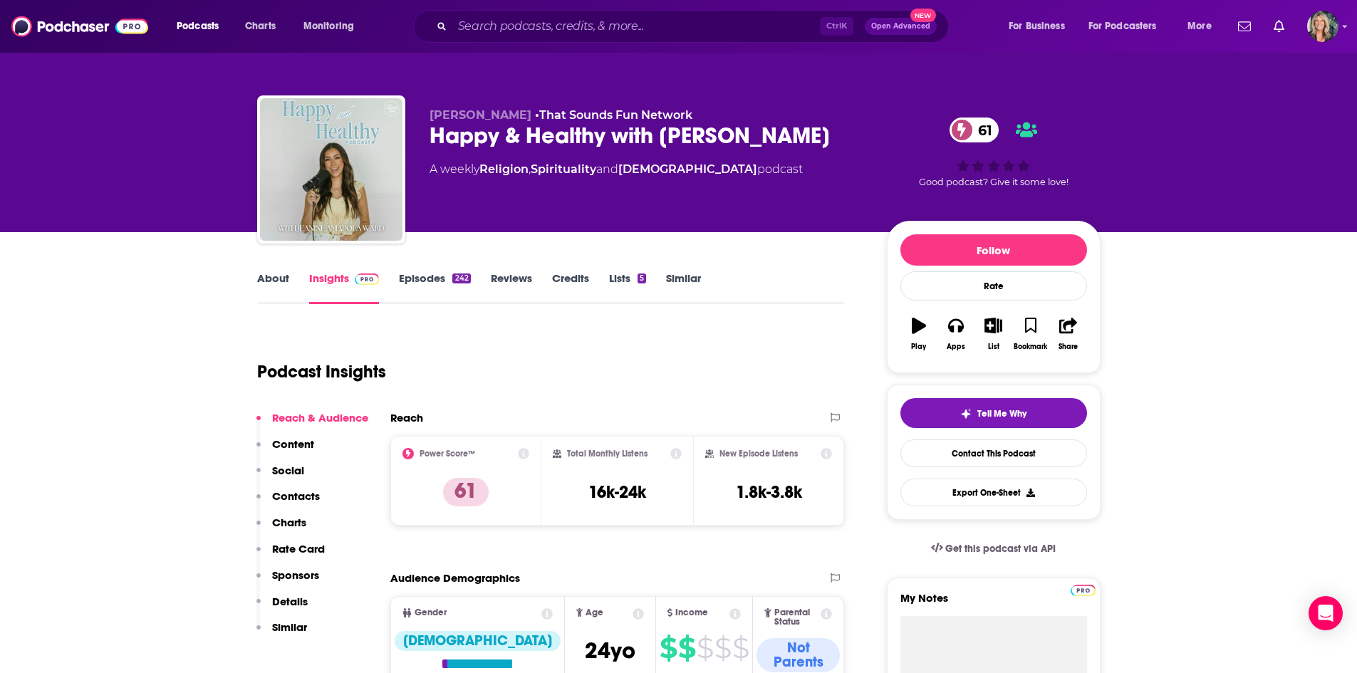
scroll to position [214, 0]
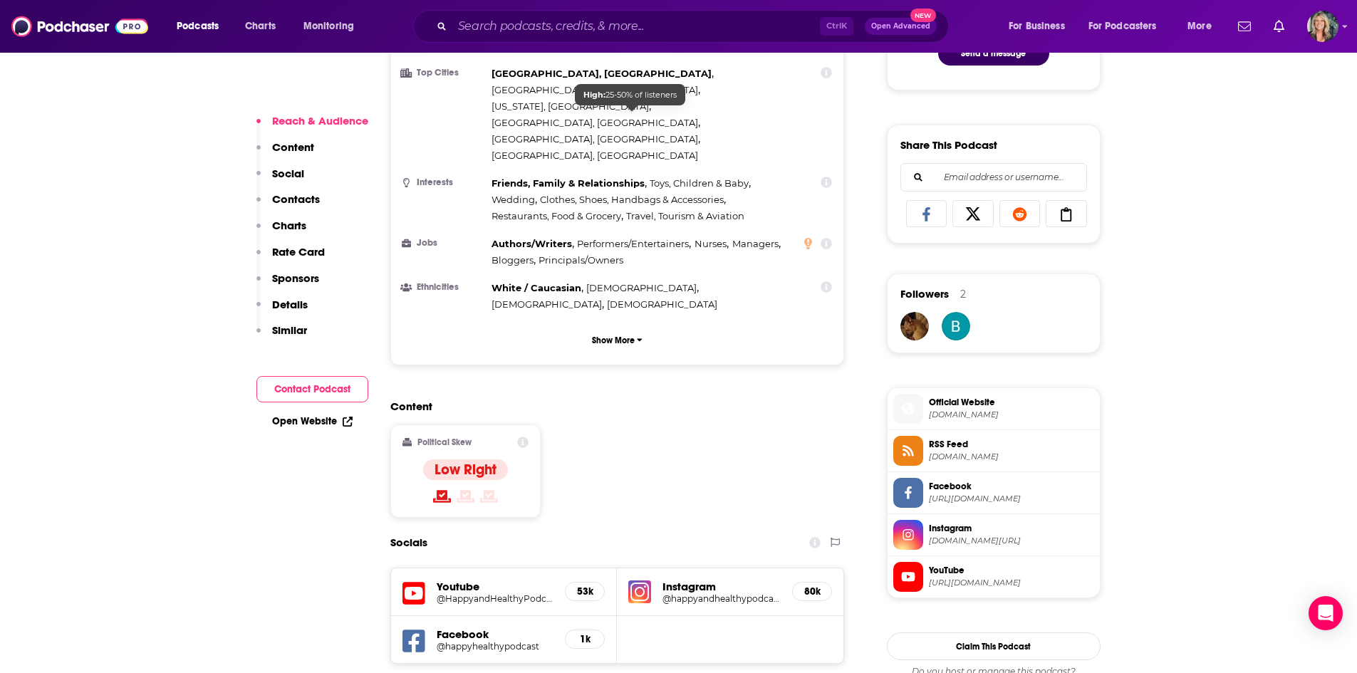
scroll to position [855, 0]
